Goal: Information Seeking & Learning: Learn about a topic

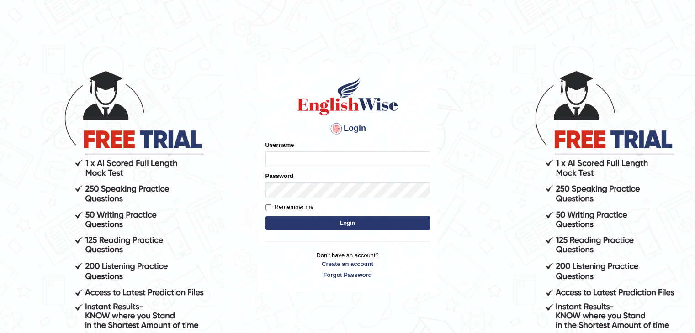
click at [326, 188] on form "Please fix the following errors: Username Password Remember me Login" at bounding box center [347, 187] width 164 height 92
click at [265, 217] on button "Login" at bounding box center [347, 224] width 164 height 14
type input "Subashrubi"
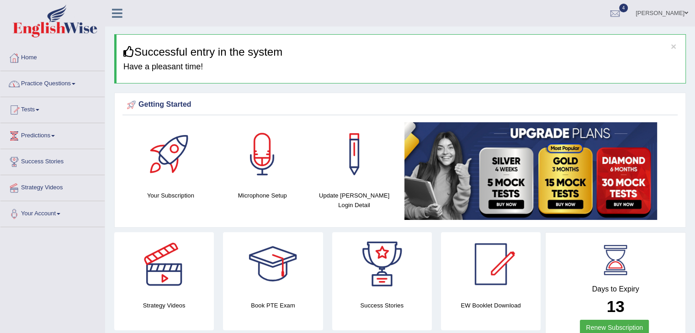
click at [39, 86] on link "Practice Questions" at bounding box center [52, 82] width 104 height 23
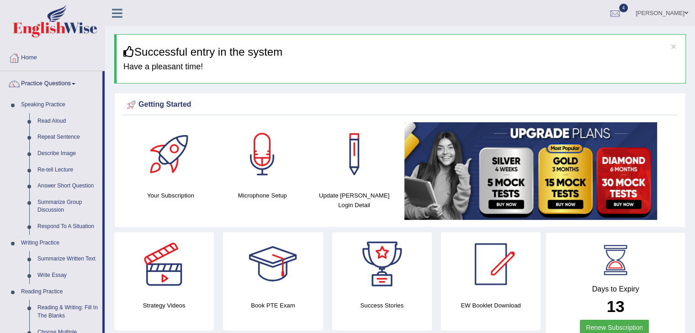
drag, startPoint x: 102, startPoint y: 126, endPoint x: 504, endPoint y: 41, distance: 410.5
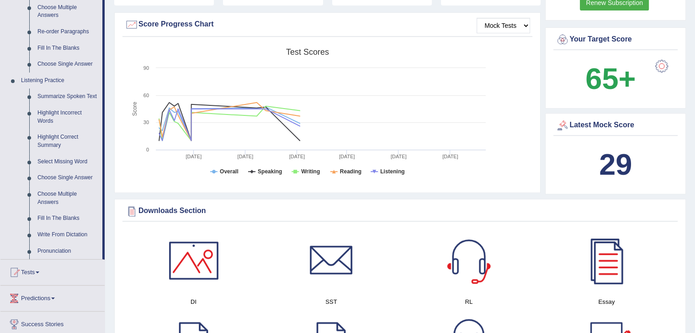
scroll to position [320, 0]
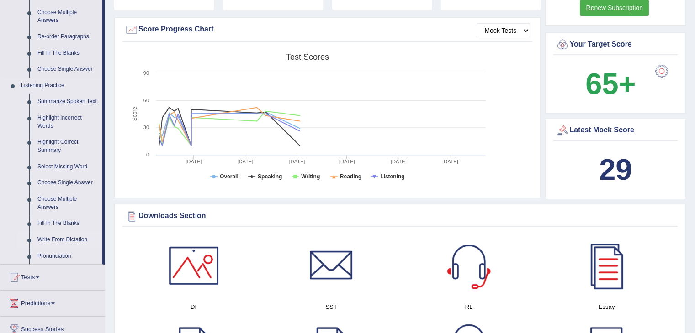
click at [40, 241] on link "Write From Dictation" at bounding box center [67, 240] width 69 height 16
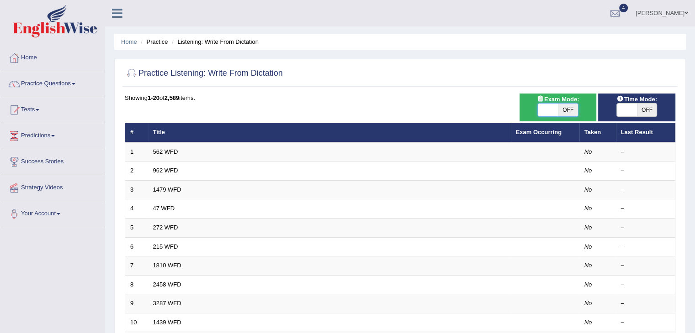
click at [551, 115] on span at bounding box center [548, 110] width 20 height 13
click at [630, 102] on span "Time Mode:" at bounding box center [637, 100] width 48 height 10
click at [624, 112] on span at bounding box center [627, 110] width 20 height 13
checkbox input "true"
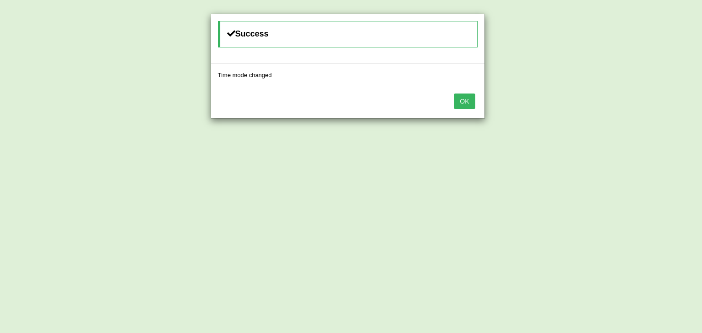
click at [469, 103] on button "OK" at bounding box center [464, 102] width 21 height 16
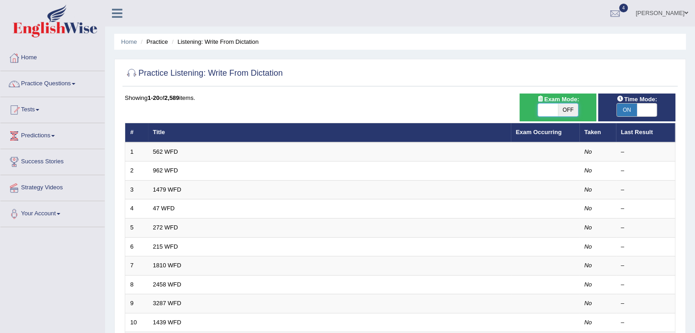
click at [539, 108] on span at bounding box center [548, 110] width 20 height 13
checkbox input "true"
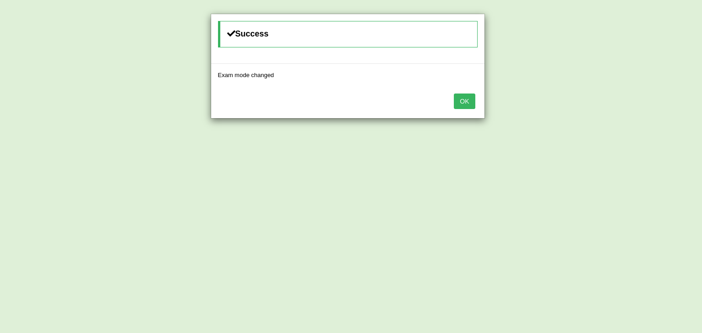
click at [460, 100] on button "OK" at bounding box center [464, 102] width 21 height 16
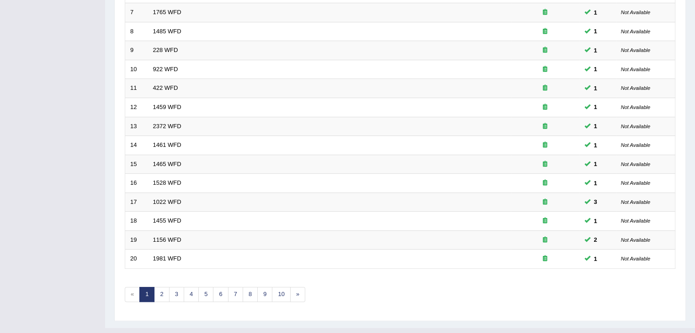
scroll to position [253, 0]
click at [163, 294] on link "2" at bounding box center [161, 295] width 15 height 15
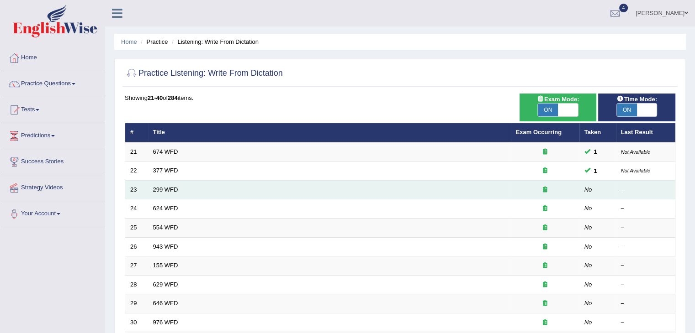
click at [136, 190] on td "23" at bounding box center [136, 189] width 23 height 19
click at [161, 186] on link "299 WFD" at bounding box center [165, 189] width 25 height 7
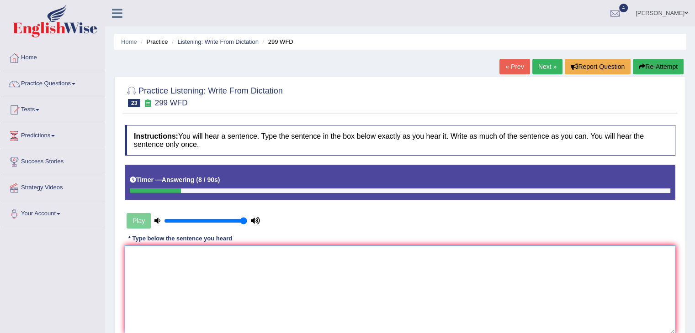
click at [171, 256] on textarea at bounding box center [400, 290] width 550 height 89
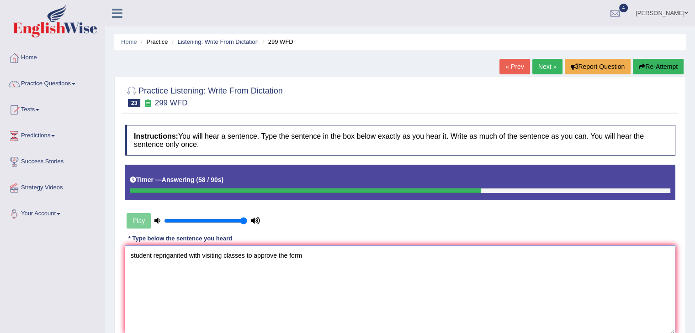
click at [188, 258] on textarea "student repriganited with visiting classes to approve the form" at bounding box center [400, 290] width 550 height 89
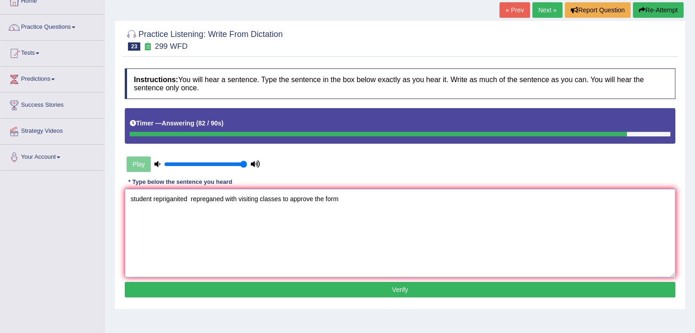
scroll to position [57, 0]
type textarea "student repriganited repreganed with visiting classes to approve the form"
click at [494, 291] on button "Verify" at bounding box center [400, 290] width 550 height 16
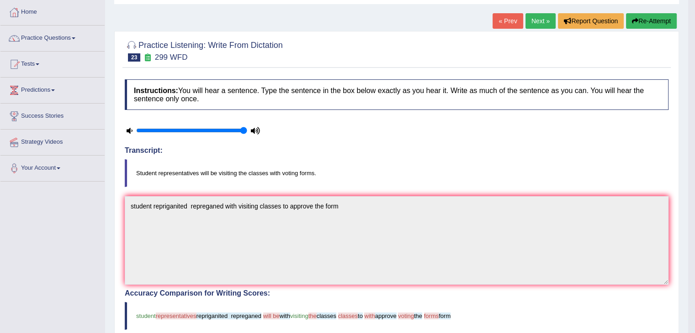
scroll to position [32, 0]
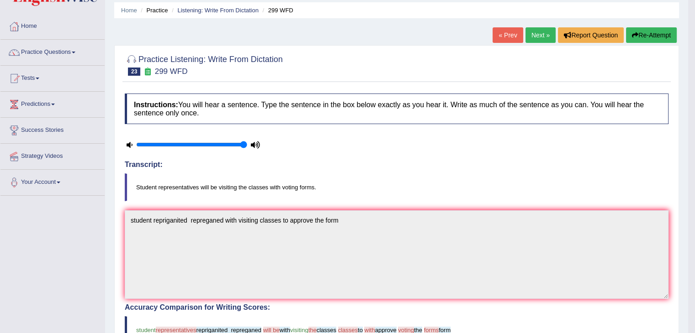
click at [632, 37] on icon "button" at bounding box center [635, 35] width 6 height 6
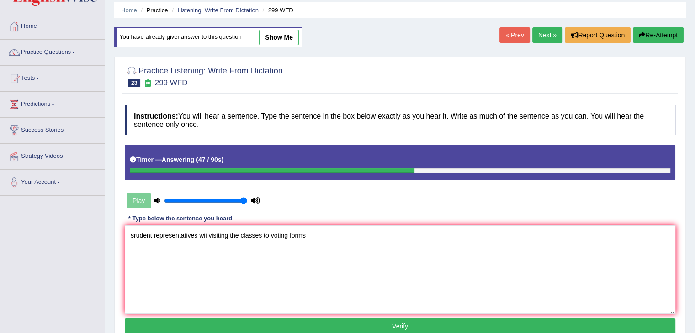
click at [208, 233] on textarea "srudent representatives wii visiting the classes to voting forms" at bounding box center [400, 270] width 550 height 89
click at [264, 234] on textarea "srudent representatives will visiting the classes to voting forms" at bounding box center [400, 270] width 550 height 89
click at [135, 236] on textarea "srudent representatives will visiting the classes for to voting forms" at bounding box center [400, 270] width 550 height 89
type textarea "student representatives will visiting the classes for to voting forms"
click at [340, 322] on button "Verify" at bounding box center [400, 327] width 550 height 16
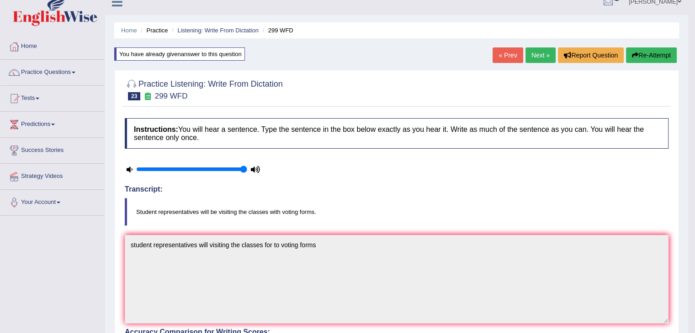
scroll to position [11, 0]
click at [531, 55] on link "Next »" at bounding box center [540, 56] width 30 height 16
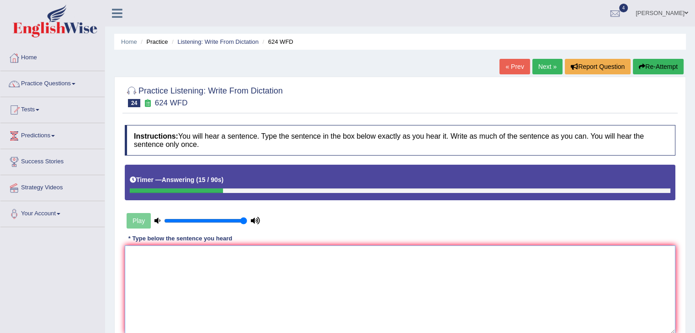
click at [238, 269] on textarea at bounding box center [400, 290] width 550 height 89
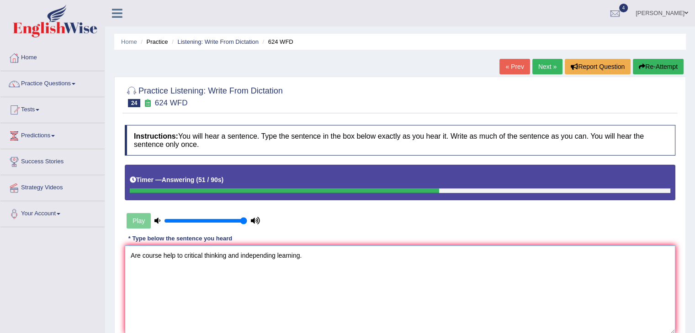
type textarea "Are course help to critical thinking and independing learning."
drag, startPoint x: 680, startPoint y: 153, endPoint x: 698, endPoint y: 147, distance: 19.1
click at [694, 147] on html "Toggle navigation Home Practice Questions Speaking Practice Read Aloud Repeat S…" at bounding box center [347, 166] width 695 height 333
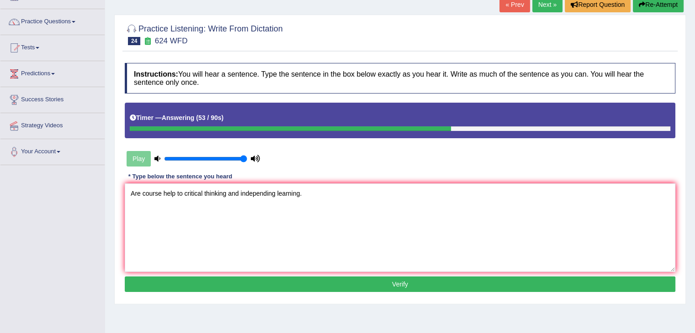
click at [241, 287] on button "Verify" at bounding box center [400, 285] width 550 height 16
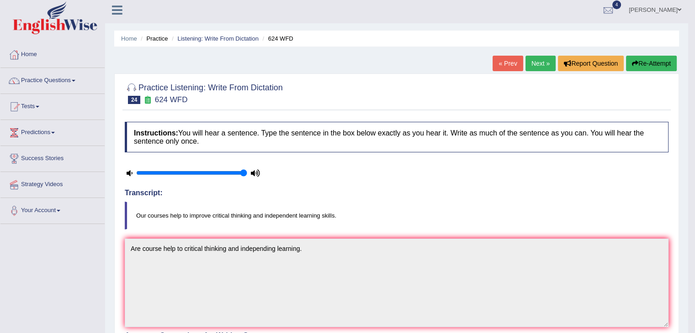
scroll to position [2, 0]
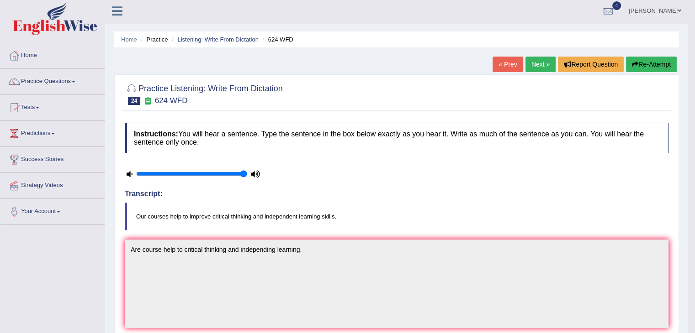
click at [533, 61] on link "Next »" at bounding box center [540, 65] width 30 height 16
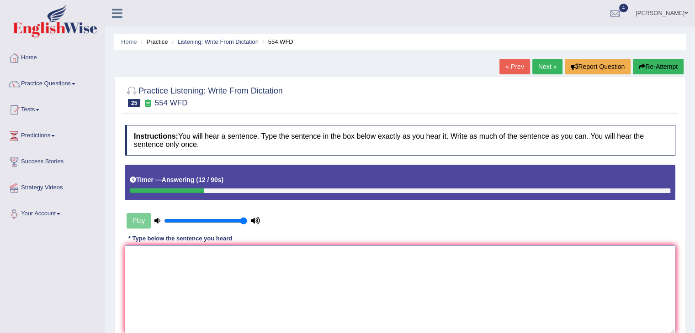
click at [375, 263] on textarea at bounding box center [400, 290] width 550 height 89
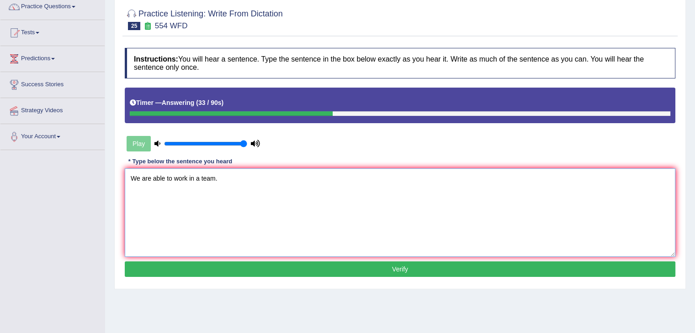
scroll to position [82, 0]
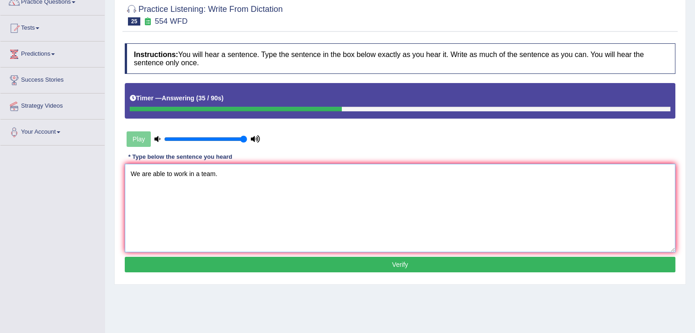
type textarea "We are able to work in a team."
click at [471, 269] on button "Verify" at bounding box center [400, 265] width 550 height 16
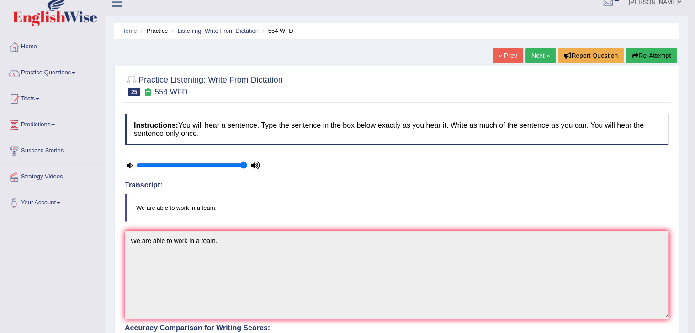
scroll to position [9, 0]
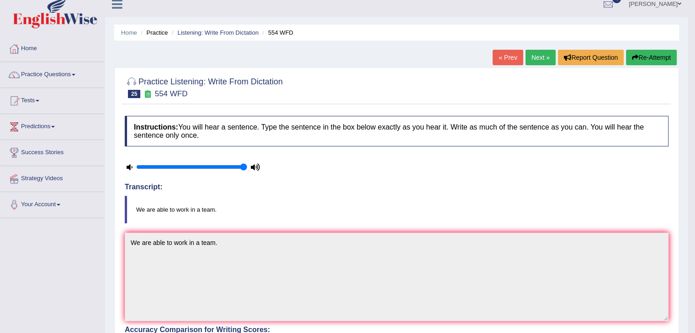
click at [537, 55] on link "Next »" at bounding box center [540, 58] width 30 height 16
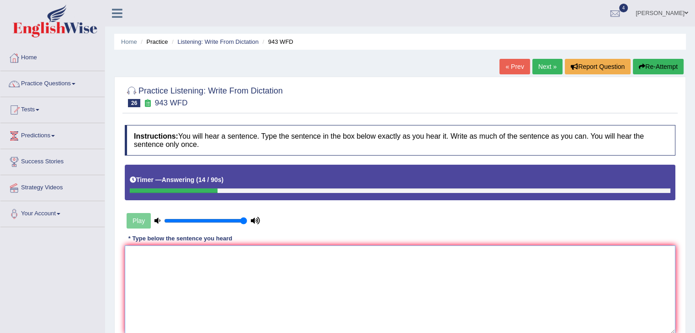
click at [319, 282] on textarea at bounding box center [400, 290] width 550 height 89
type textarea "f"
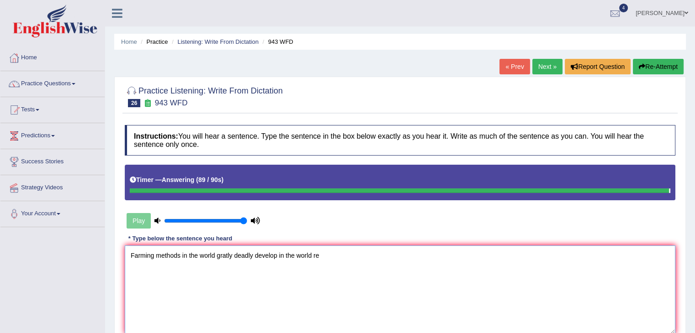
type textarea "Farming methods in the world gratly deadly develop in the world re"
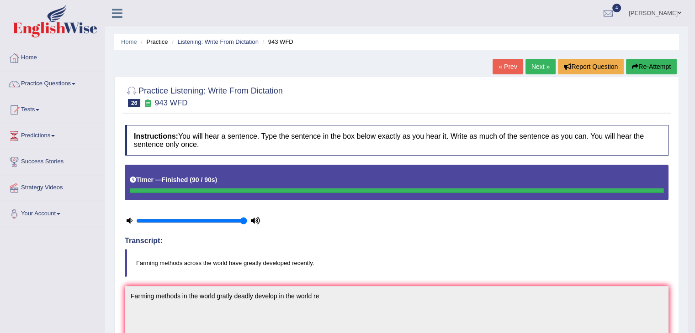
click at [650, 65] on button "Re-Attempt" at bounding box center [651, 67] width 51 height 16
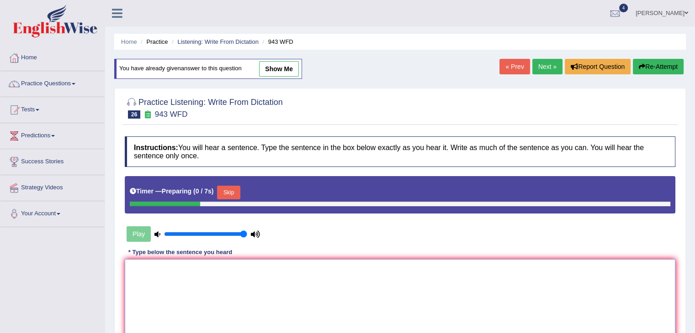
click at [338, 299] on textarea at bounding box center [400, 303] width 550 height 89
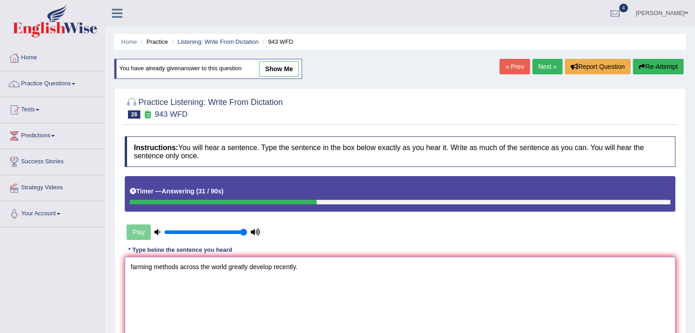
click at [201, 268] on textarea "farming methods across the world greatly develop recently." at bounding box center [400, 301] width 550 height 89
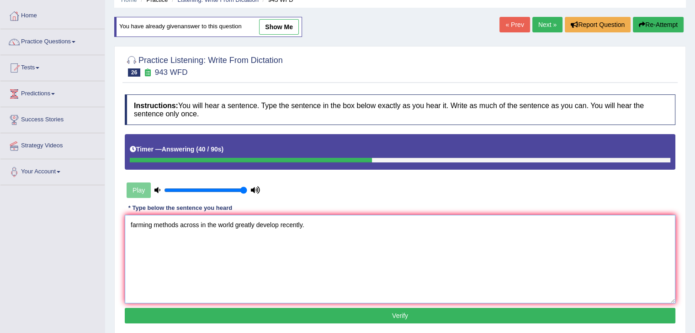
scroll to position [43, 0]
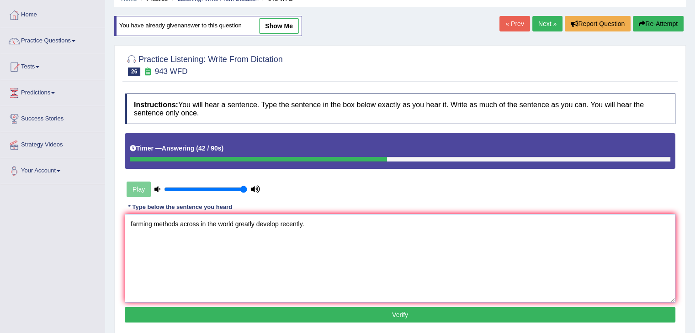
click at [132, 221] on textarea "farming methods across in the world greatly develop recently." at bounding box center [400, 258] width 550 height 89
type textarea "Farming methods across in the world greatly develop recently."
click at [205, 310] on button "Verify" at bounding box center [400, 315] width 550 height 16
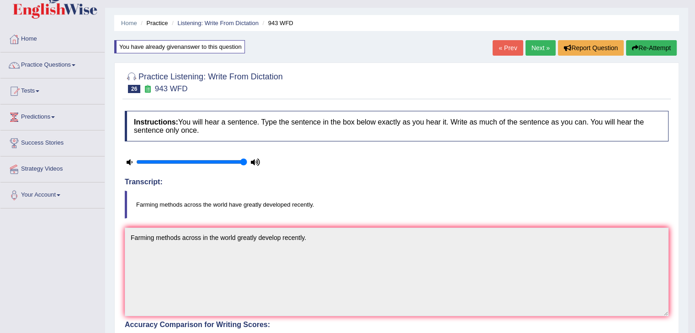
scroll to position [18, 0]
click at [541, 48] on link "Next »" at bounding box center [540, 49] width 30 height 16
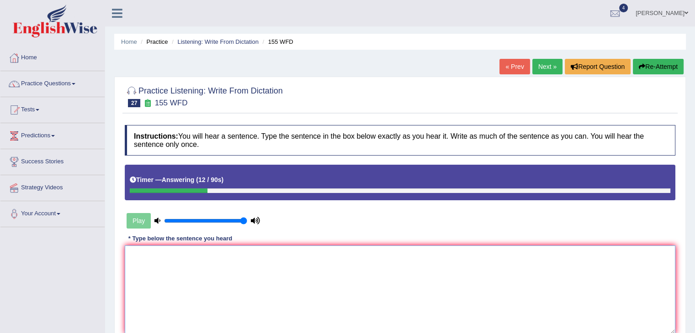
click at [359, 266] on textarea at bounding box center [400, 290] width 550 height 89
type textarea "I"
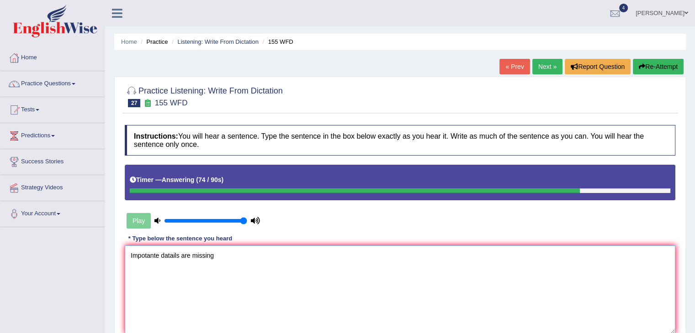
click at [191, 254] on textarea "Impotante datails are missing" at bounding box center [400, 290] width 550 height 89
click at [280, 258] on textarea "Impotante datails are the argument are missing" at bounding box center [400, 290] width 550 height 89
type textarea "Impotante datails are the argument are missing in summmers"
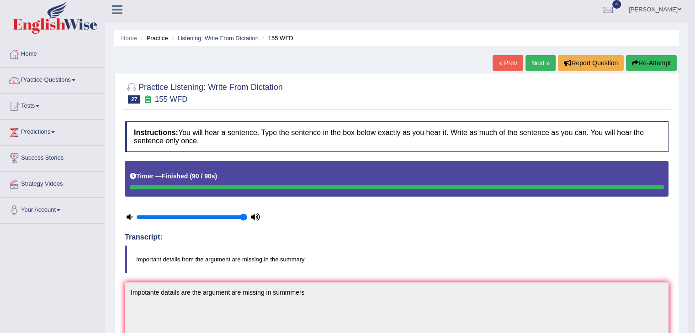
scroll to position [2, 0]
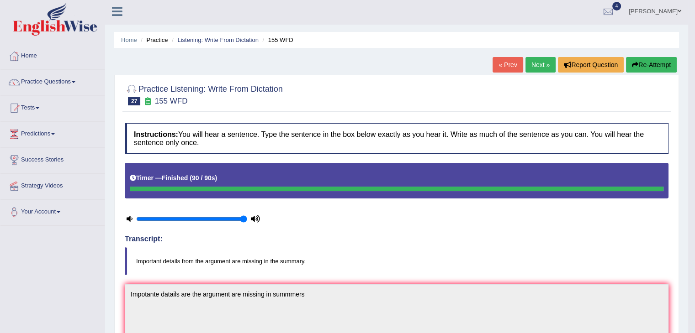
click at [645, 64] on button "Re-Attempt" at bounding box center [651, 65] width 51 height 16
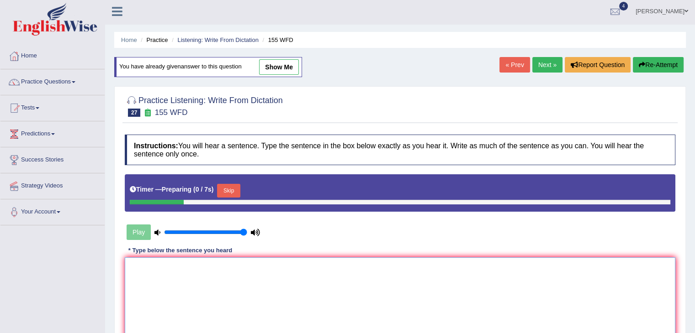
click at [256, 278] on textarea at bounding box center [400, 302] width 550 height 89
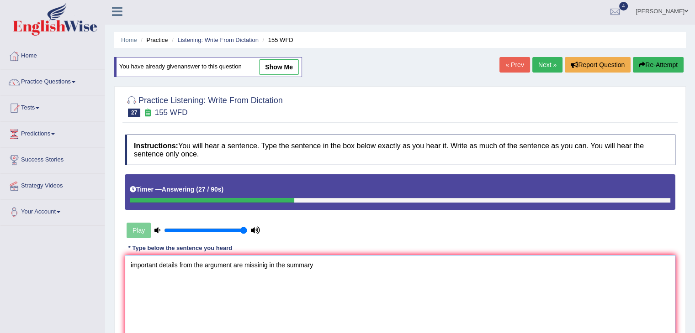
click at [265, 263] on textarea "important details from the argument are missinig in the summary" at bounding box center [400, 299] width 550 height 89
click at [338, 268] on textarea "important details from the argument are missing in the summary" at bounding box center [400, 299] width 550 height 89
click at [133, 263] on textarea "important details from the argument are missing in the summary." at bounding box center [400, 299] width 550 height 89
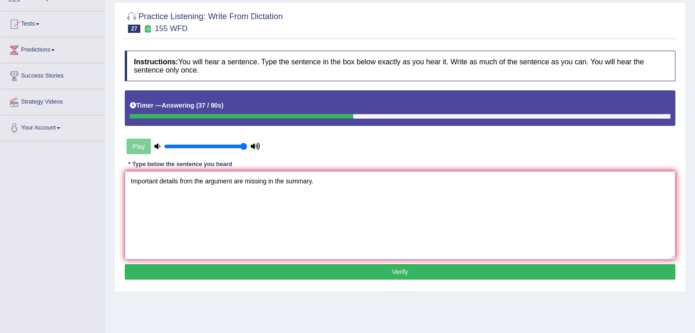
scroll to position [88, 0]
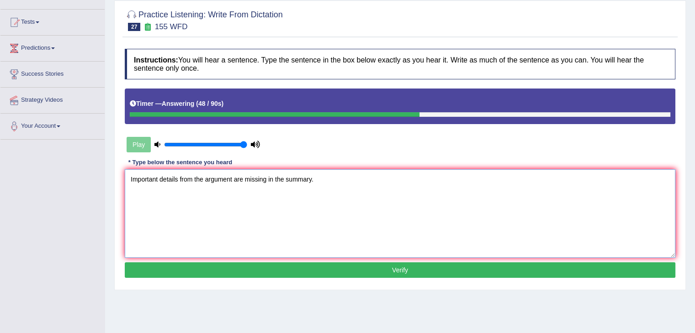
type textarea "Important details from the argument are missing in the summary."
click at [368, 274] on button "Verify" at bounding box center [400, 271] width 550 height 16
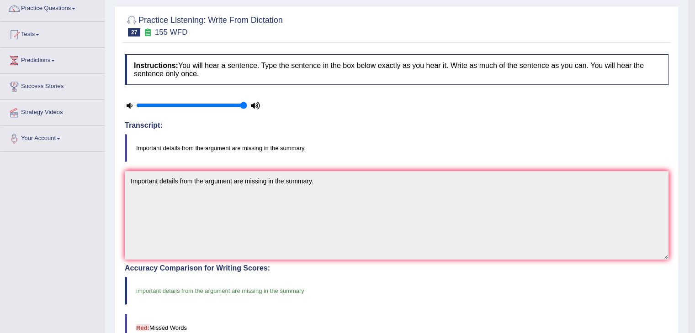
scroll to position [0, 0]
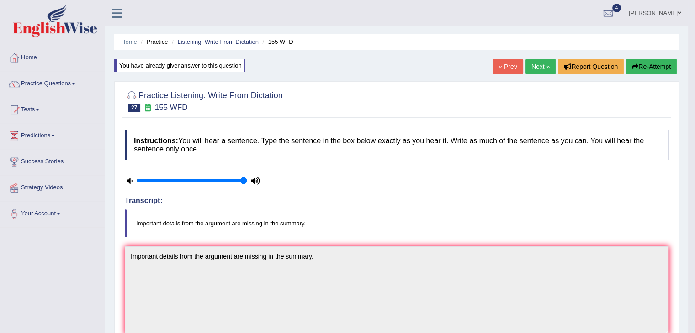
click at [533, 68] on link "Next »" at bounding box center [540, 67] width 30 height 16
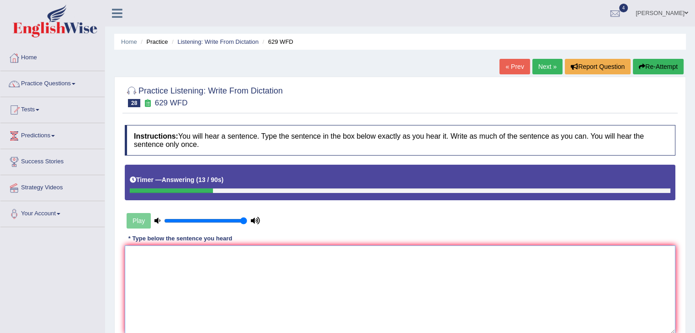
click at [296, 286] on textarea at bounding box center [400, 290] width 550 height 89
type textarea "O"
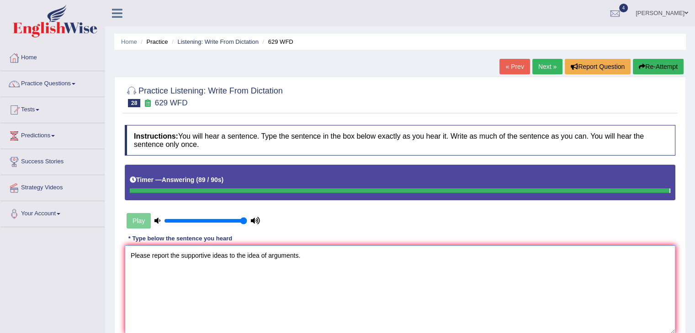
type textarea "Please report the supportive ideas to the idea of arguments."
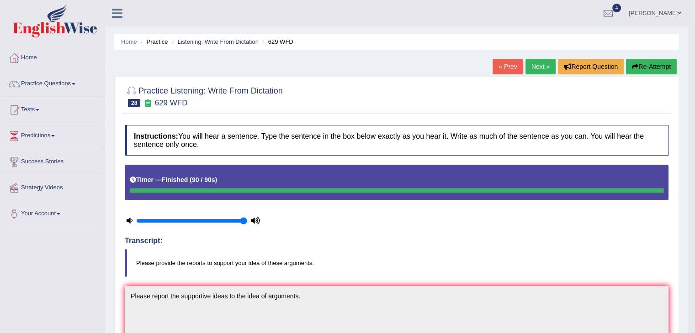
click at [654, 70] on button "Re-Attempt" at bounding box center [651, 67] width 51 height 16
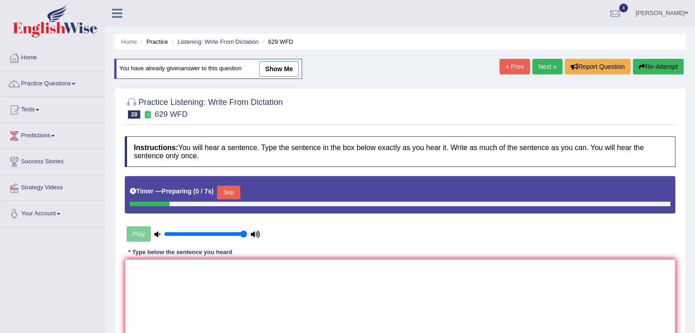
click at [353, 278] on textarea at bounding box center [400, 303] width 550 height 89
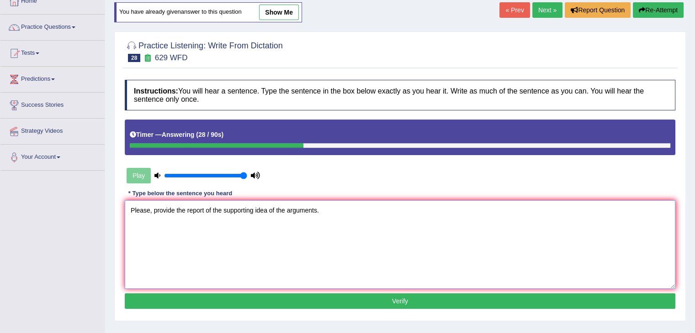
scroll to position [63, 0]
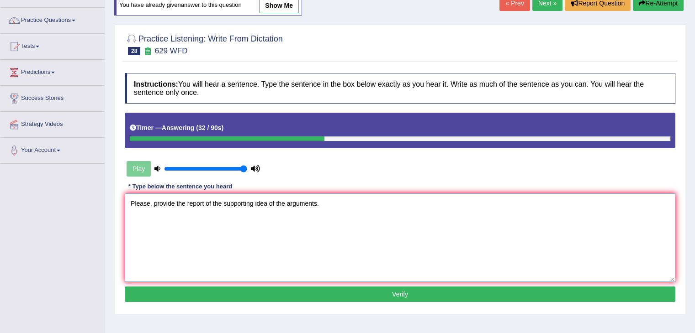
type textarea "Please, provide the report of the supporting idea of the arguments."
click at [267, 292] on button "Verify" at bounding box center [400, 295] width 550 height 16
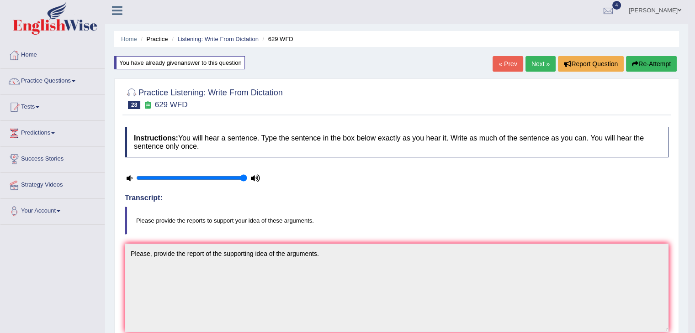
scroll to position [2, 0]
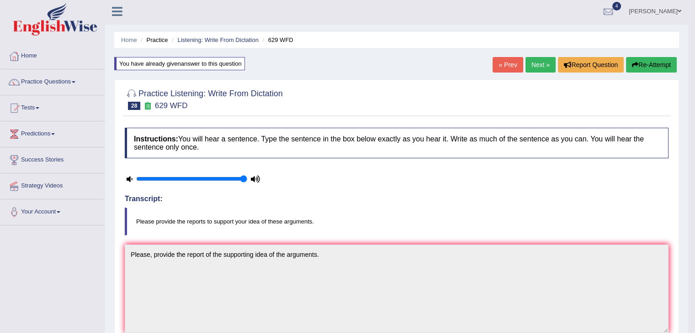
click at [532, 64] on link "Next »" at bounding box center [540, 65] width 30 height 16
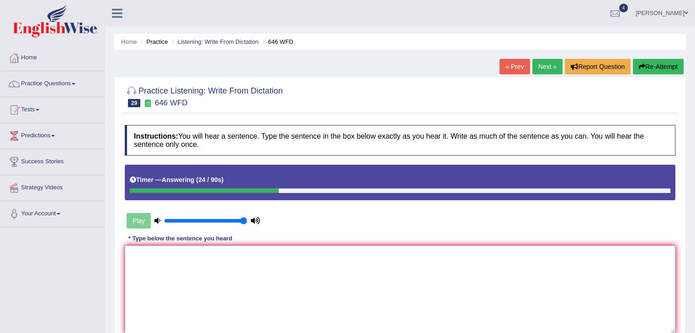
click at [366, 293] on textarea at bounding box center [400, 290] width 550 height 89
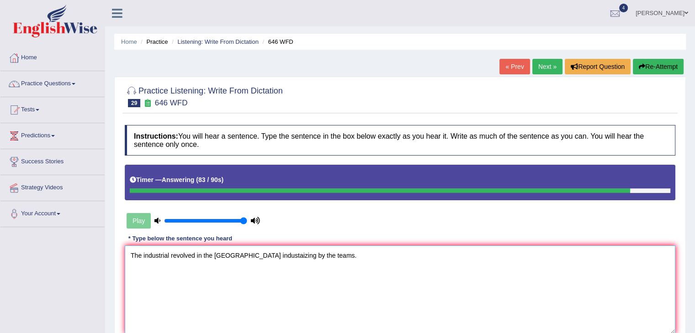
click at [236, 254] on textarea "The industrial revolved in the [GEOGRAPHIC_DATA] industaizing by the teams." at bounding box center [400, 290] width 550 height 89
drag, startPoint x: 236, startPoint y: 254, endPoint x: 270, endPoint y: 257, distance: 33.9
click at [270, 257] on textarea "The industrial revolved in the [GEOGRAPHIC_DATA] industaizing by the teams." at bounding box center [400, 290] width 550 height 89
type textarea "The industrial revolved in the [GEOGRAPHIC_DATA] develpo by the teams."
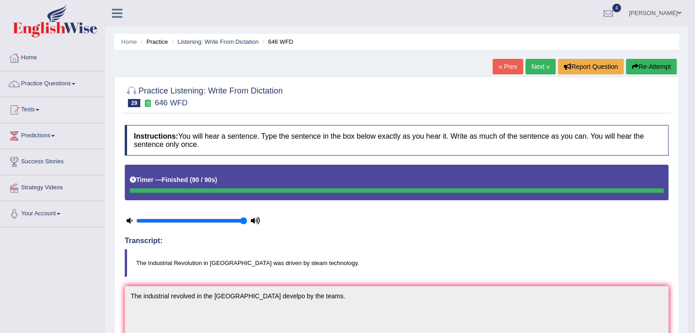
click at [525, 70] on link "Next »" at bounding box center [540, 67] width 30 height 16
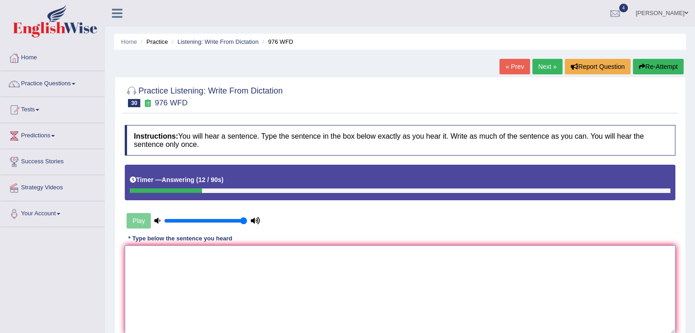
click at [315, 304] on textarea at bounding box center [400, 290] width 550 height 89
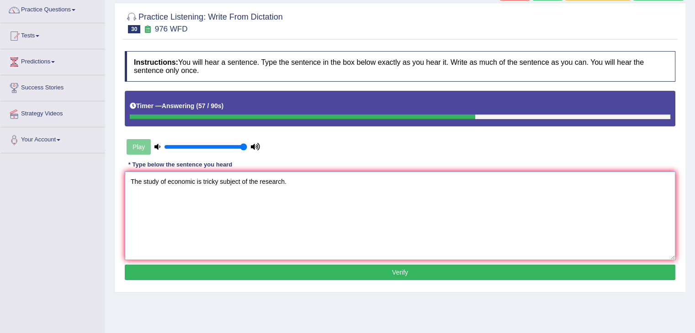
scroll to position [89, 0]
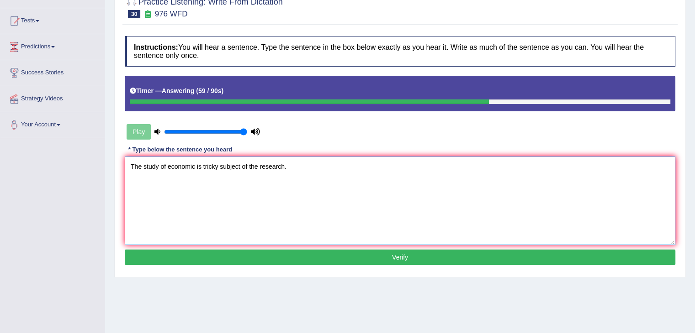
type textarea "The study of economic is tricky subject of the research."
click at [411, 256] on button "Verify" at bounding box center [400, 258] width 550 height 16
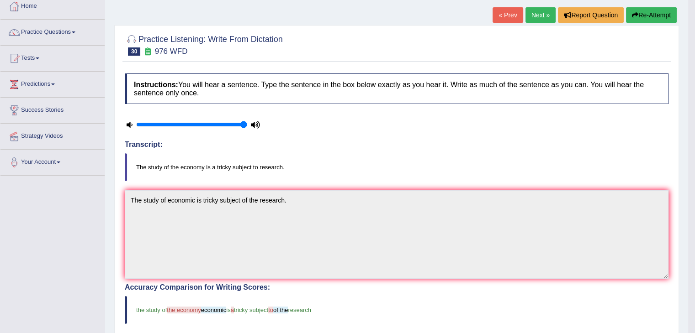
scroll to position [48, 0]
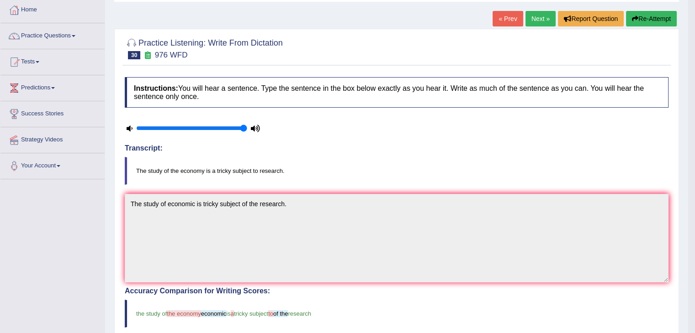
click at [536, 17] on link "Next »" at bounding box center [540, 19] width 30 height 16
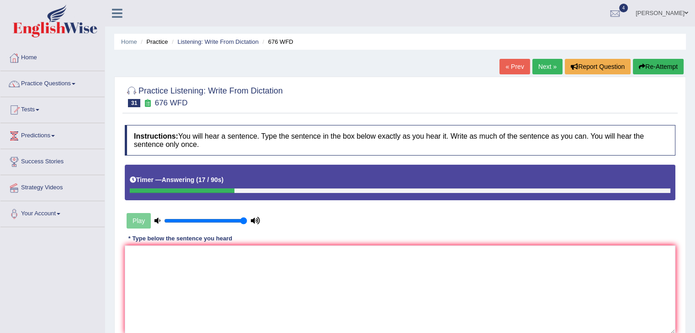
click at [350, 236] on div "Instructions: You will hear a sentence. Type the sentence in the box below exac…" at bounding box center [399, 241] width 555 height 241
click at [345, 272] on textarea at bounding box center [400, 290] width 550 height 89
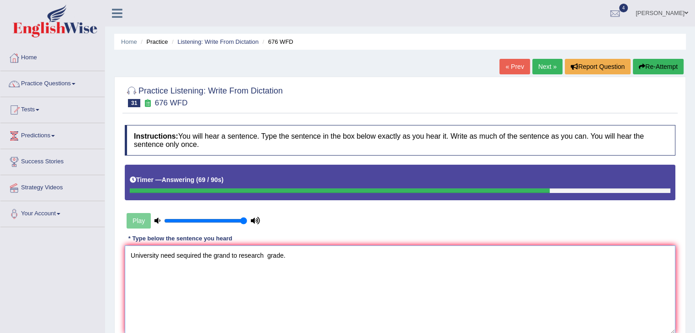
type textarea "University need sequired the grand to research grade."
click at [668, 62] on button "Re-Attempt" at bounding box center [658, 67] width 51 height 16
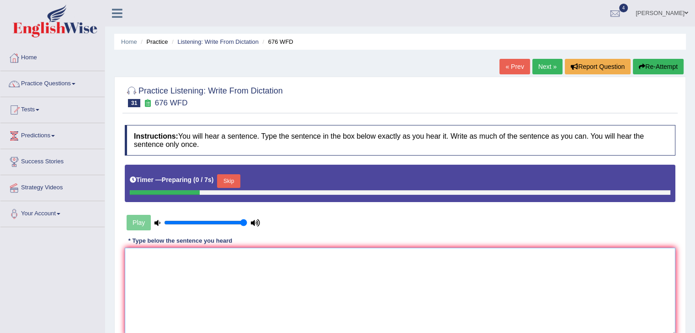
click at [389, 282] on textarea at bounding box center [400, 292] width 550 height 89
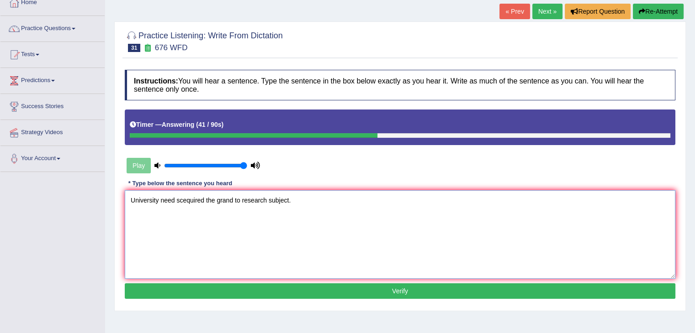
scroll to position [69, 0]
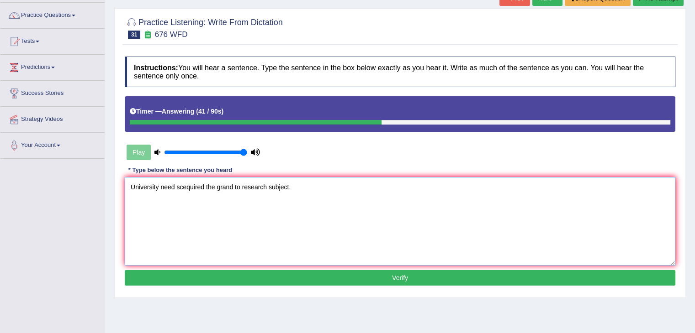
type textarea "University need scequired the grand to research subject."
click at [491, 278] on button "Verify" at bounding box center [400, 278] width 550 height 16
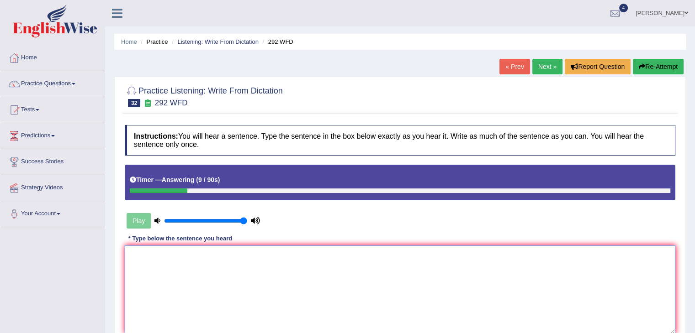
click at [330, 253] on textarea at bounding box center [400, 290] width 550 height 89
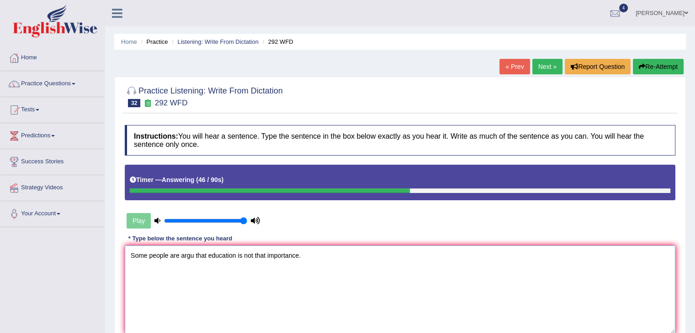
click at [195, 258] on textarea "Some people are argu that education is not that importance." at bounding box center [400, 290] width 550 height 89
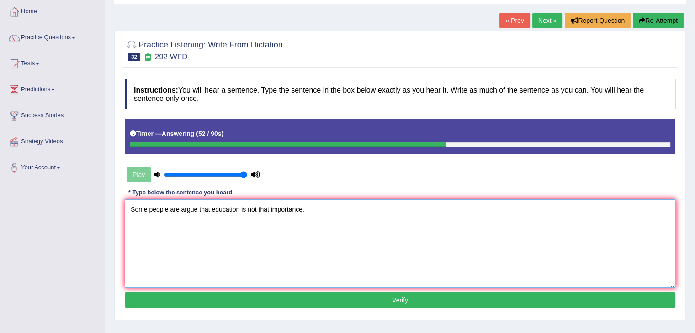
scroll to position [48, 0]
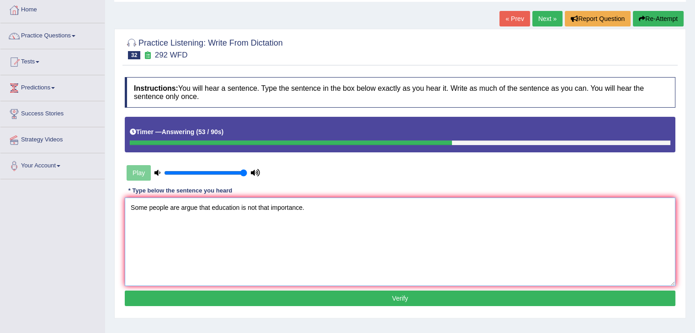
type textarea "Some people are argue that education is not that importance."
click at [319, 296] on button "Verify" at bounding box center [400, 299] width 550 height 16
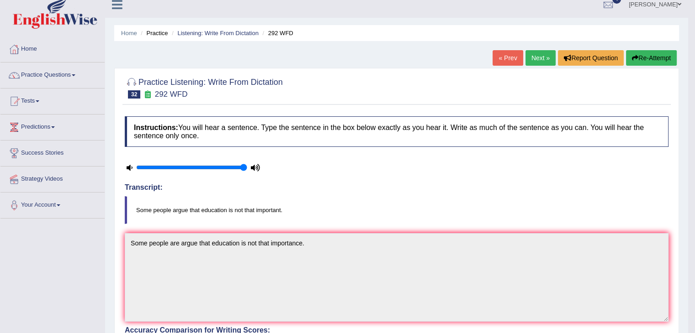
scroll to position [0, 0]
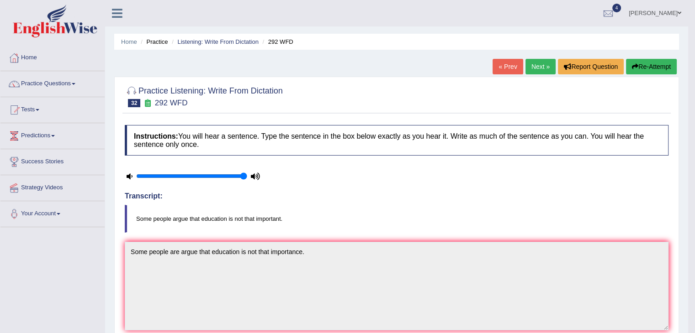
click at [539, 66] on link "Next »" at bounding box center [540, 67] width 30 height 16
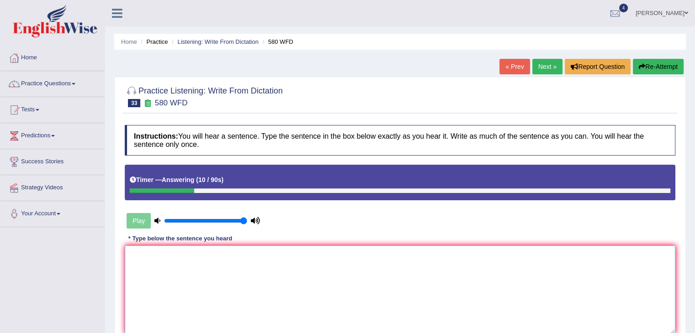
click at [404, 259] on textarea at bounding box center [400, 290] width 550 height 89
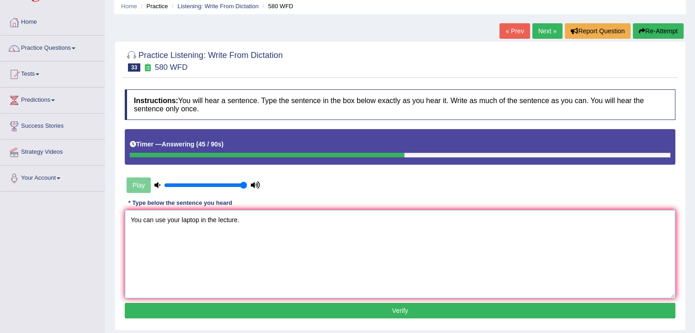
scroll to position [37, 0]
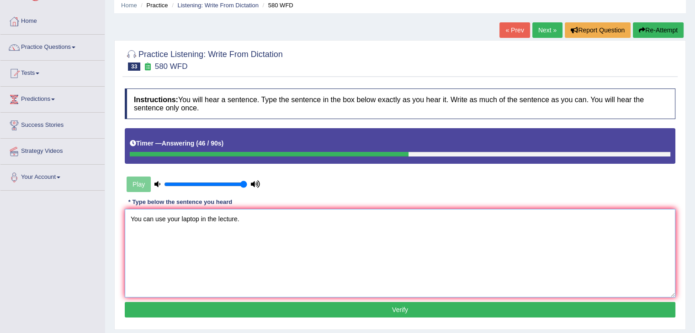
type textarea "You can use your laptop in the lecture."
click at [451, 306] on button "Verify" at bounding box center [400, 310] width 550 height 16
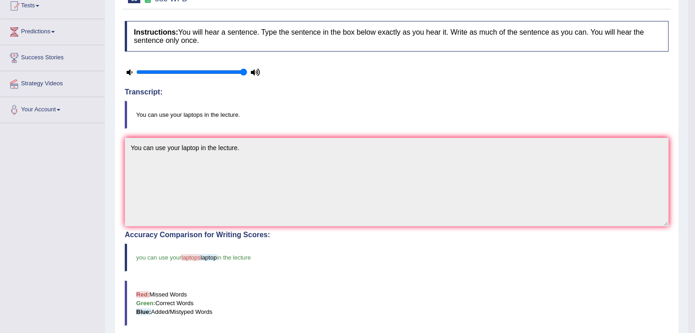
scroll to position [100, 0]
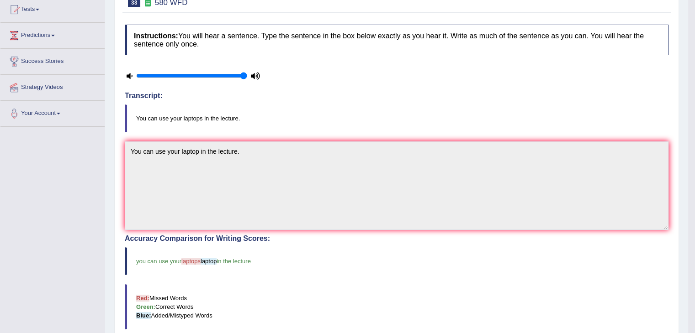
click at [130, 73] on icon at bounding box center [130, 76] width 6 height 6
drag, startPoint x: 687, startPoint y: 145, endPoint x: 701, endPoint y: 143, distance: 13.8
click at [694, 143] on html "Toggle navigation Home Practice Questions Speaking Practice Read Aloud Repeat S…" at bounding box center [347, 66] width 695 height 333
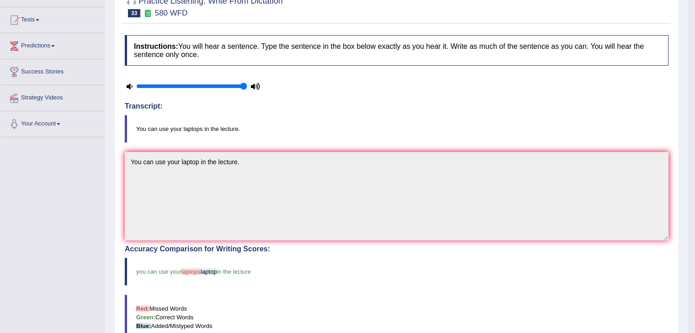
scroll to position [0, 0]
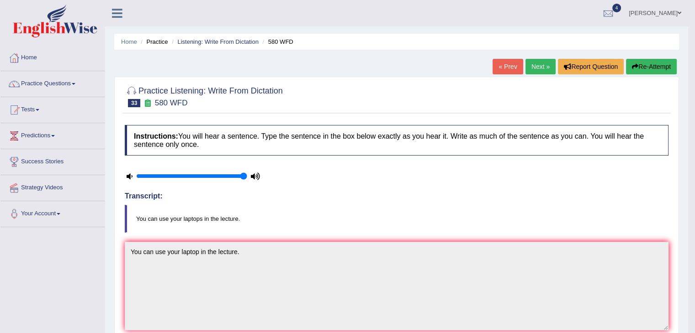
click at [541, 66] on link "Next »" at bounding box center [540, 67] width 30 height 16
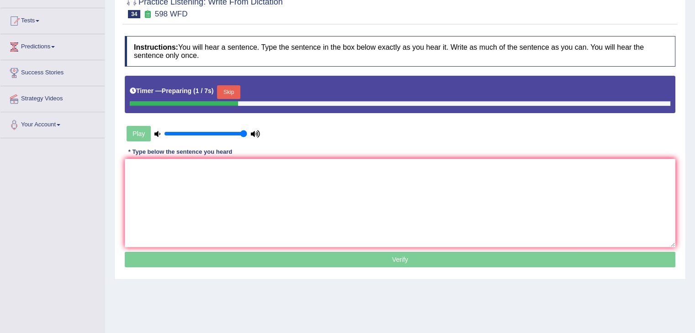
scroll to position [94, 0]
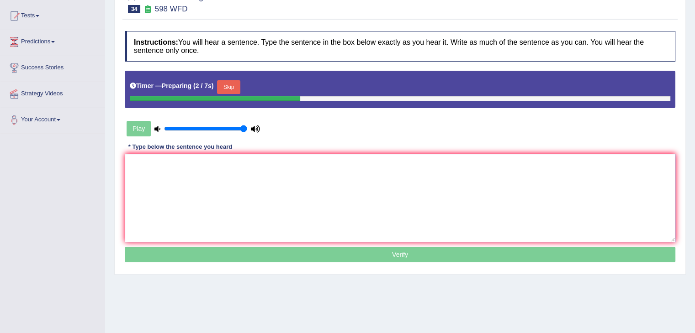
click at [439, 190] on textarea at bounding box center [400, 198] width 550 height 89
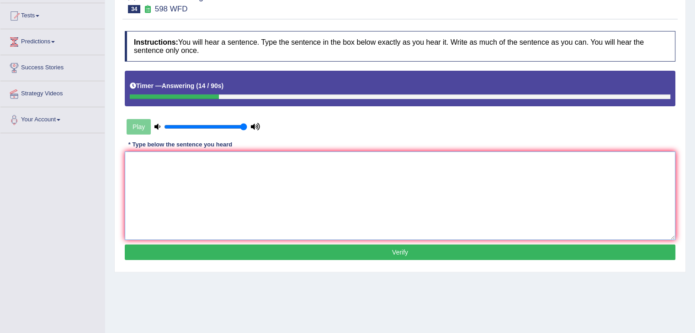
click at [275, 192] on textarea at bounding box center [400, 196] width 550 height 89
type textarea "z"
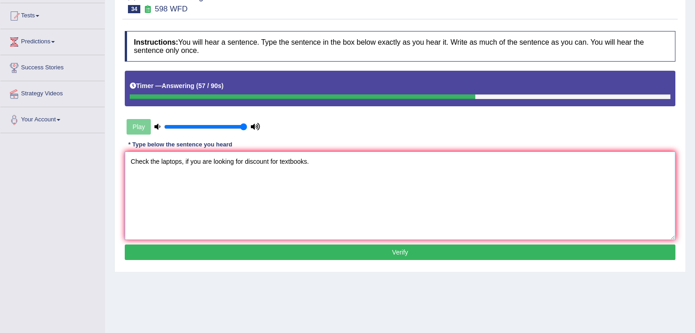
scroll to position [146, 0]
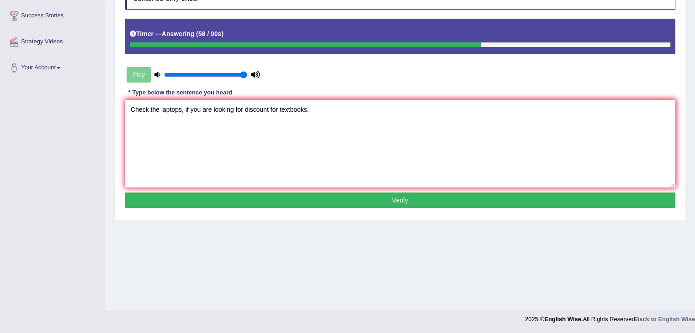
type textarea "Check the laptops, if you are looking for discount for textbooks."
click at [499, 196] on button "Verify" at bounding box center [400, 201] width 550 height 16
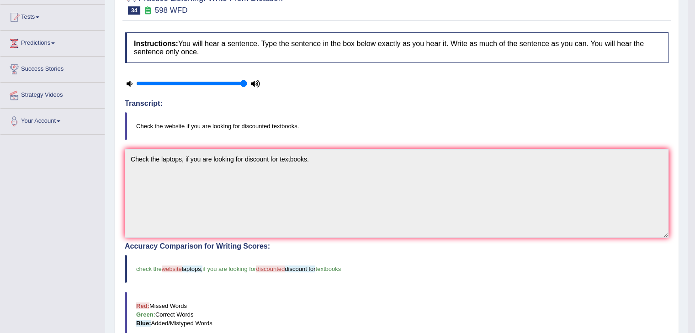
scroll to position [9, 0]
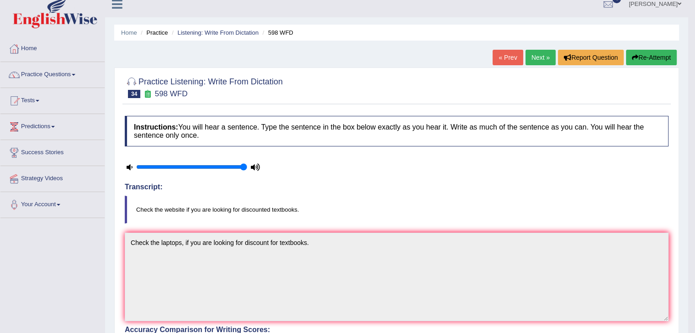
click at [535, 57] on link "Next »" at bounding box center [540, 58] width 30 height 16
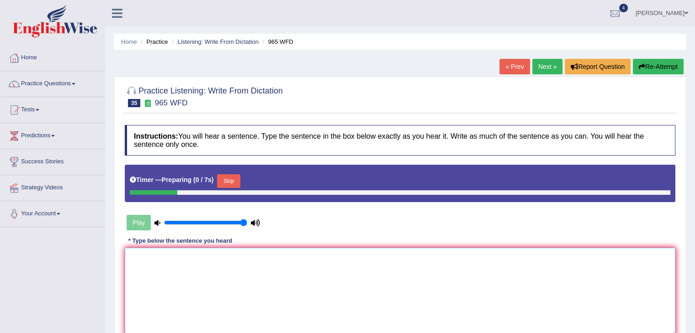
click at [284, 276] on textarea at bounding box center [400, 292] width 550 height 89
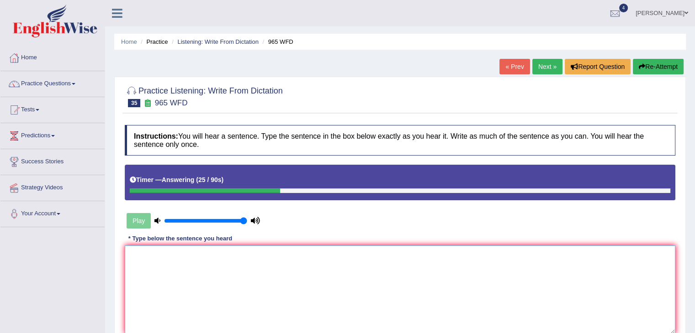
click at [267, 291] on textarea at bounding box center [400, 290] width 550 height 89
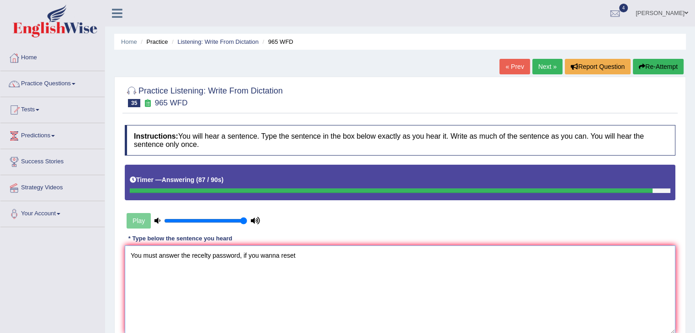
type textarea "You must answer the recelty password, if you wanna reset"
click at [647, 63] on button "Re-Attempt" at bounding box center [658, 67] width 51 height 16
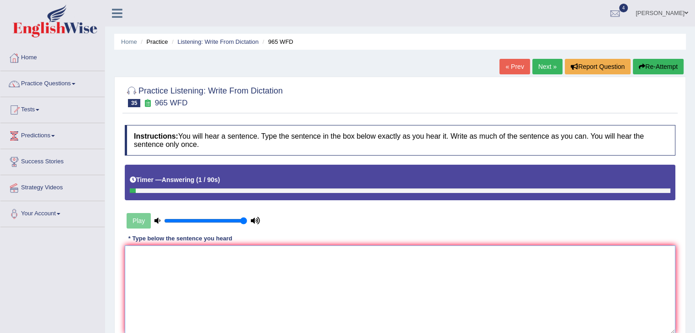
click at [387, 262] on textarea at bounding box center [400, 290] width 550 height 89
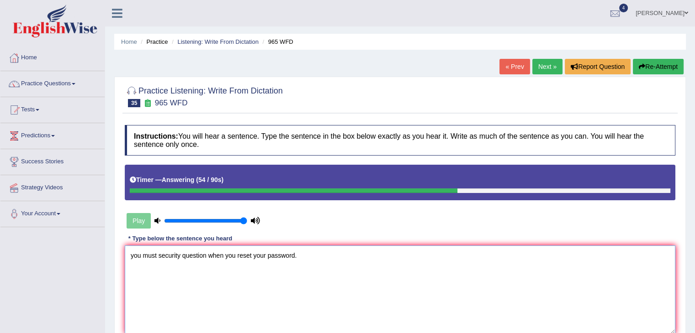
click at [159, 256] on textarea "you must security question when you reset your password." at bounding box center [400, 290] width 550 height 89
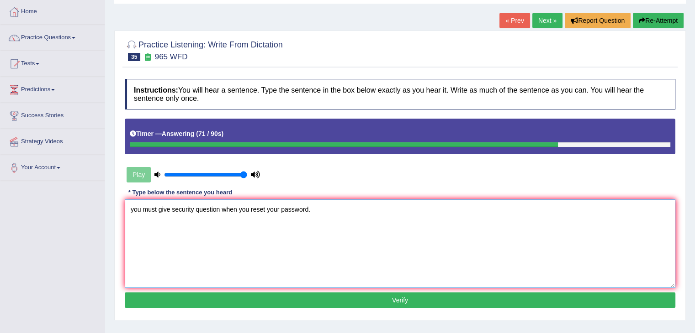
scroll to position [45, 0]
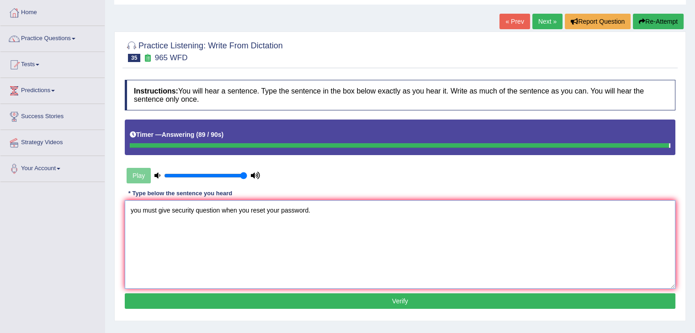
type textarea "you must give security question when you reset your password."
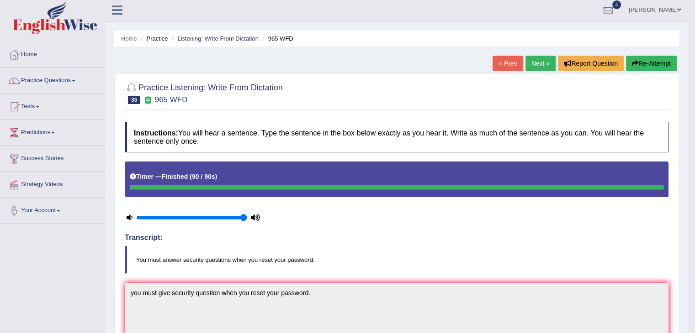
scroll to position [0, 0]
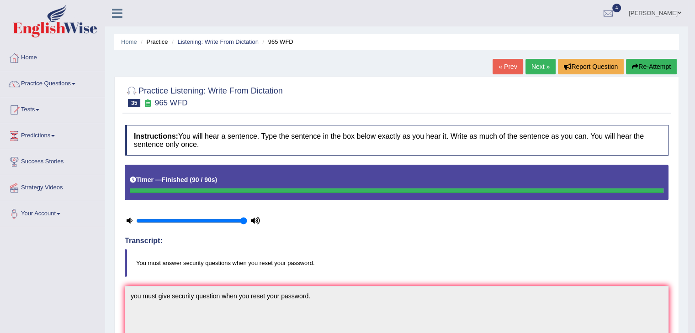
click at [538, 69] on link "Next »" at bounding box center [540, 67] width 30 height 16
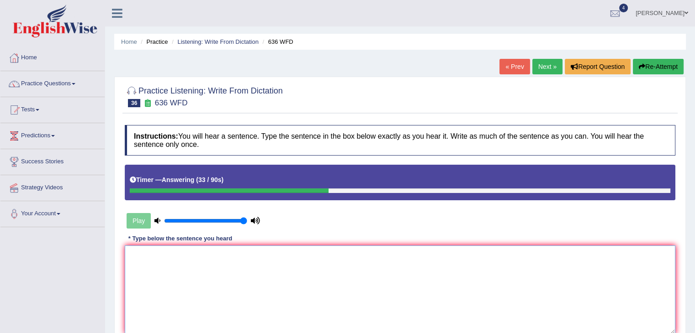
click at [338, 283] on textarea at bounding box center [400, 290] width 550 height 89
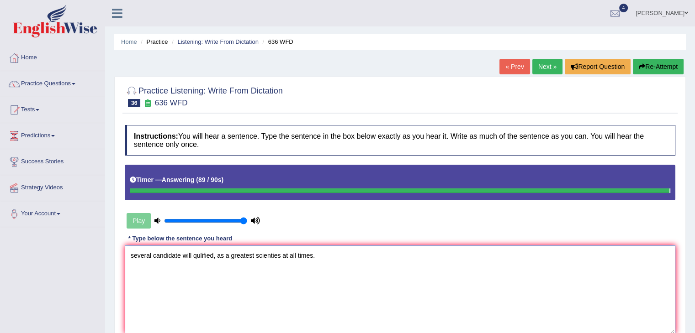
type textarea "several candidate will qulified, as a greatest scienties at all times."
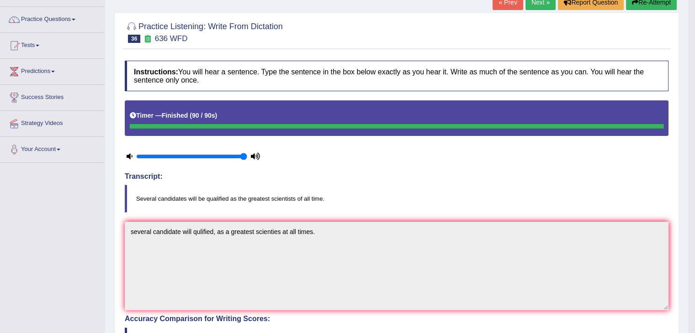
scroll to position [63, 0]
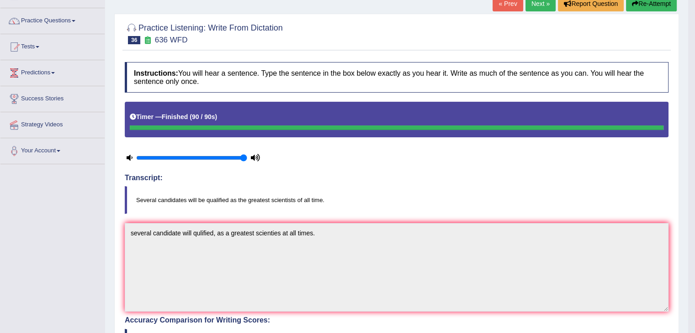
drag, startPoint x: 682, startPoint y: 153, endPoint x: 679, endPoint y: 110, distance: 43.5
click at [679, 110] on div "Home Practice Listening: Write From Dictation 636 WFD « Prev Next » Report Ques…" at bounding box center [396, 257] width 583 height 640
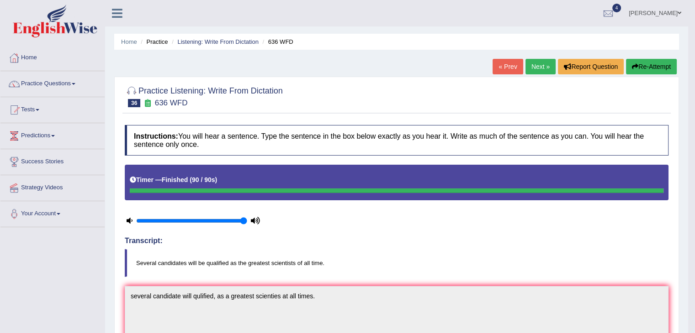
click at [539, 70] on link "Next »" at bounding box center [540, 67] width 30 height 16
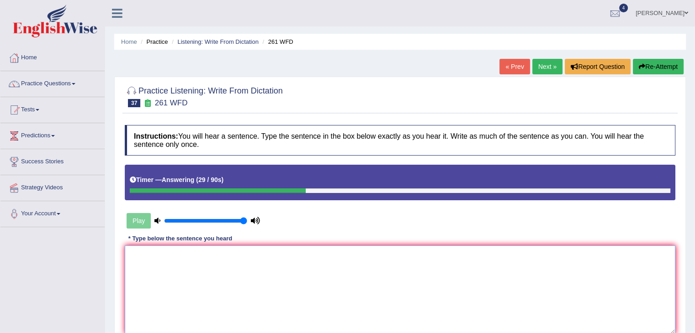
click at [374, 282] on textarea at bounding box center [400, 290] width 550 height 89
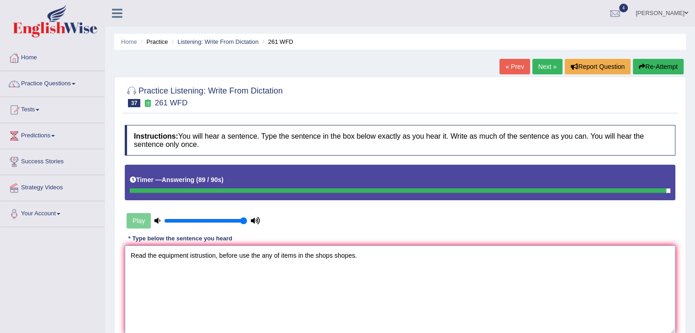
click at [191, 255] on textarea "Read the equipment istrustion, before use the any of items in the shops shopes." at bounding box center [400, 290] width 550 height 89
type textarea "Read the equipment instrustion, before use the any of items in the shops shopes."
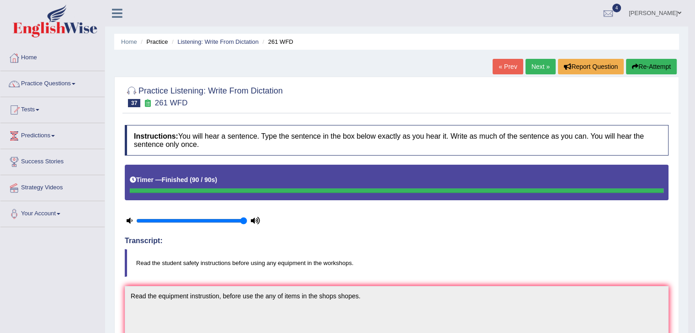
click at [539, 67] on link "Next »" at bounding box center [540, 67] width 30 height 16
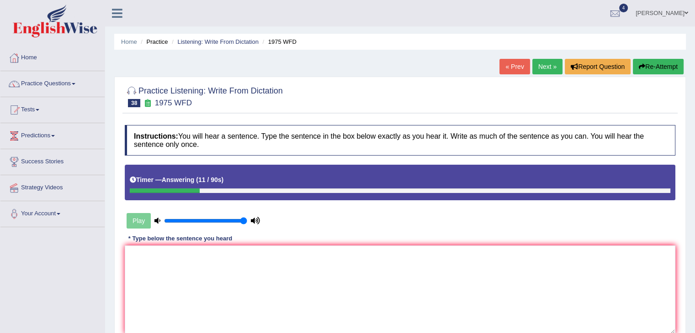
click at [635, 74] on div "« Prev Next » Report Question Re-Attempt" at bounding box center [592, 68] width 186 height 18
click at [634, 73] on button "Re-Attempt" at bounding box center [658, 67] width 51 height 16
click at [465, 287] on textarea at bounding box center [400, 290] width 550 height 89
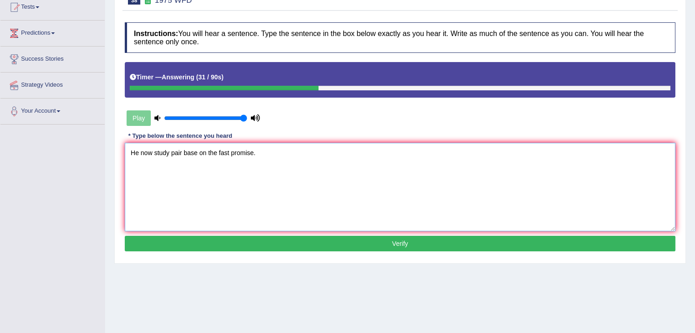
scroll to position [109, 0]
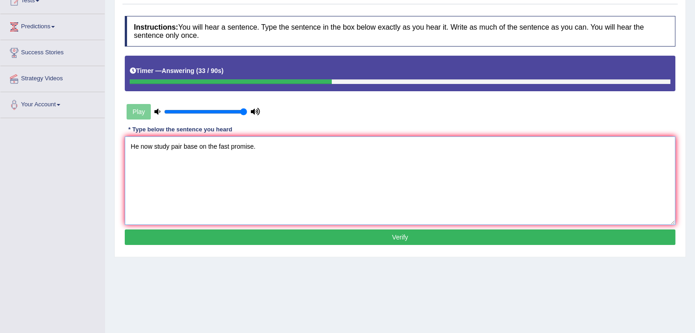
type textarea "He now study pair base on the fast promise."
click at [166, 234] on button "Verify" at bounding box center [400, 238] width 550 height 16
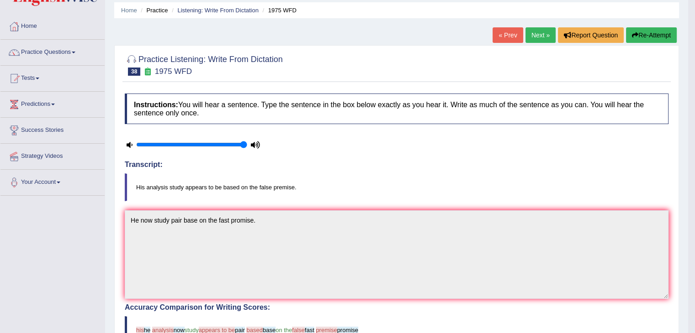
scroll to position [0, 0]
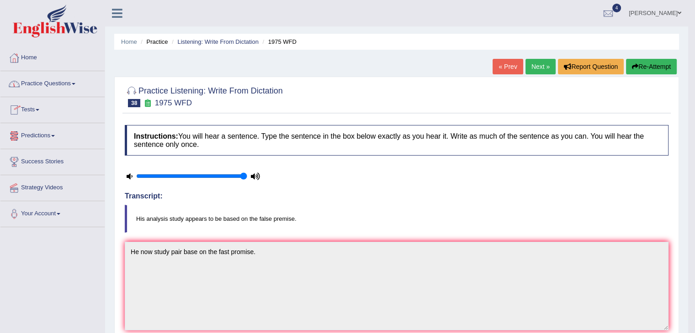
click at [62, 92] on link "Practice Questions" at bounding box center [52, 82] width 104 height 23
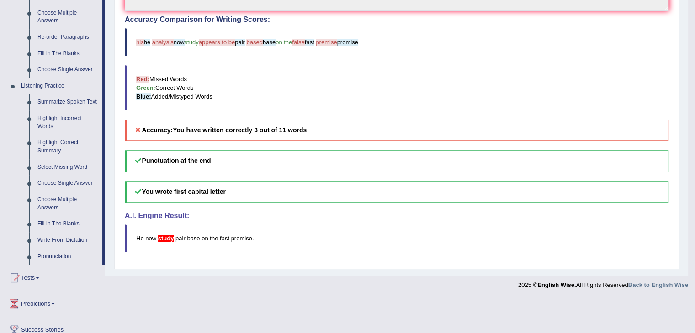
scroll to position [327, 0]
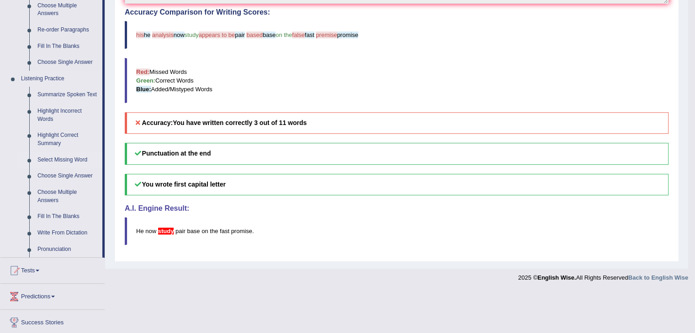
click at [68, 163] on link "Select Missing Word" at bounding box center [67, 160] width 69 height 16
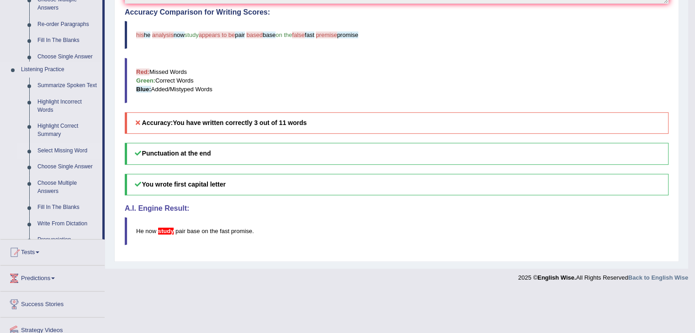
scroll to position [310, 0]
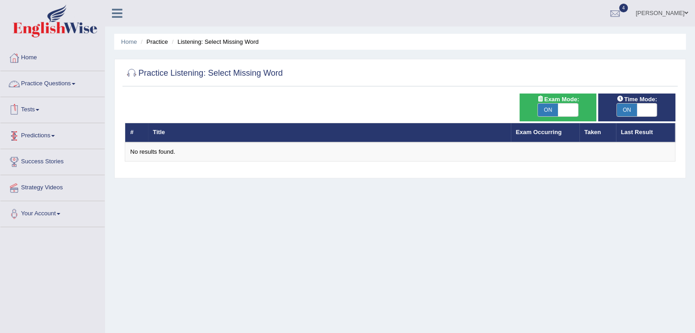
click at [40, 90] on link "Practice Questions" at bounding box center [52, 82] width 104 height 23
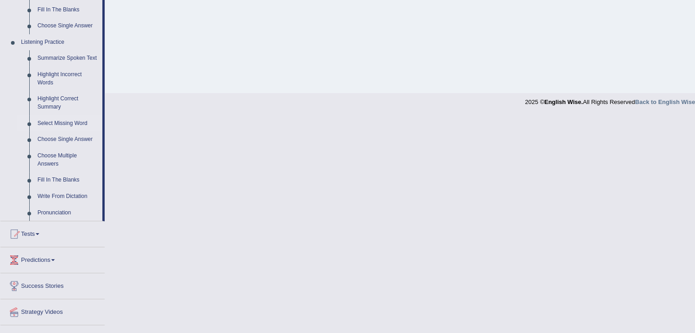
scroll to position [382, 0]
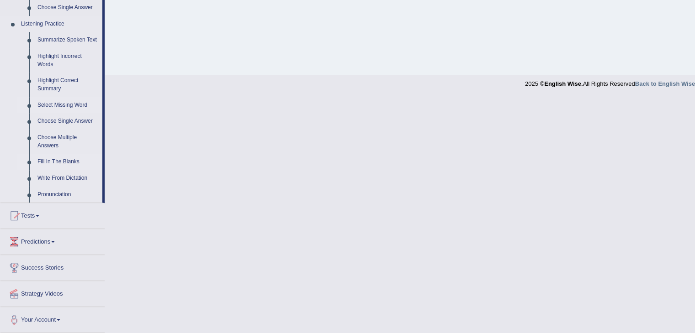
click at [60, 159] on link "Fill In The Blanks" at bounding box center [67, 162] width 69 height 16
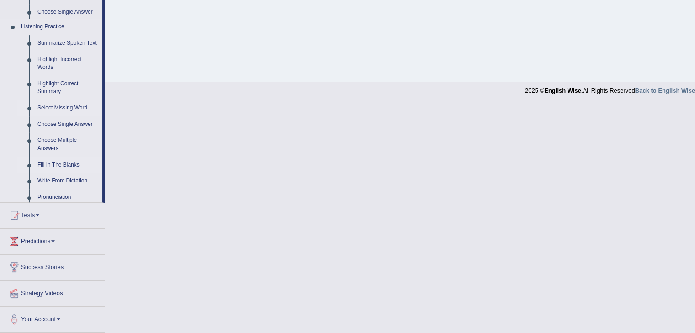
scroll to position [146, 0]
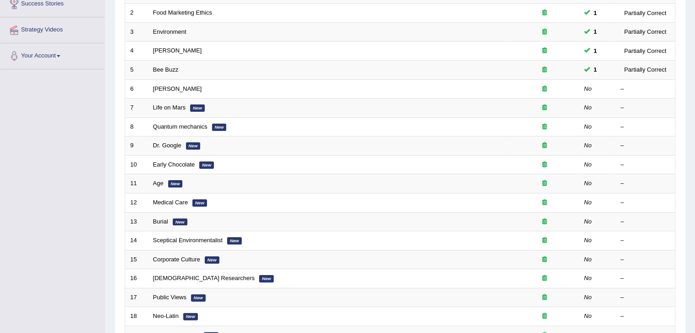
scroll to position [159, 0]
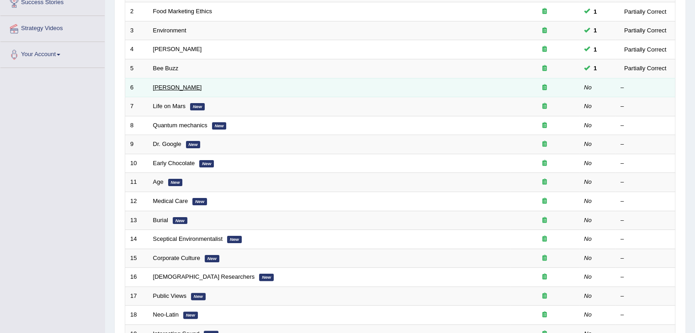
click at [163, 86] on link "[PERSON_NAME]" at bounding box center [177, 87] width 49 height 7
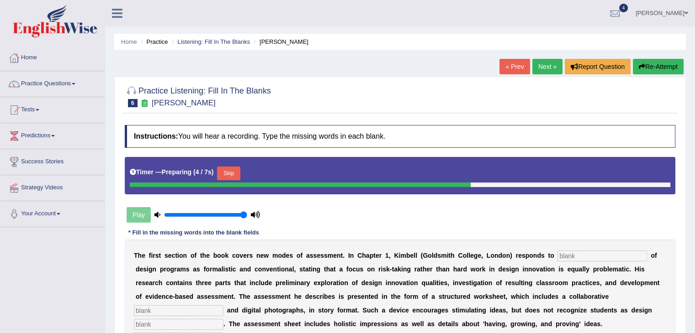
click at [608, 254] on input "text" at bounding box center [602, 256] width 90 height 11
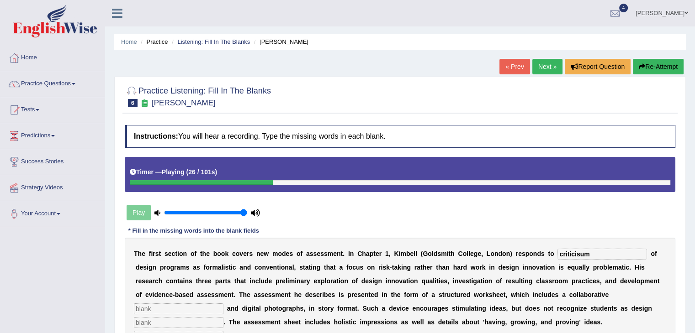
type input "criticisum"
type input "element"
type input "innotetor"
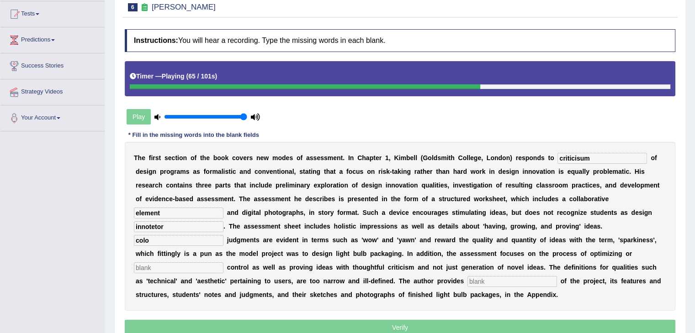
scroll to position [106, 0]
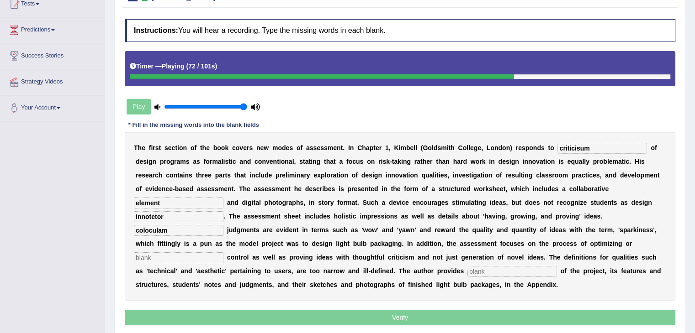
type input "coloculam"
type input "example"
click at [176, 225] on input "coloculam" at bounding box center [179, 230] width 90 height 11
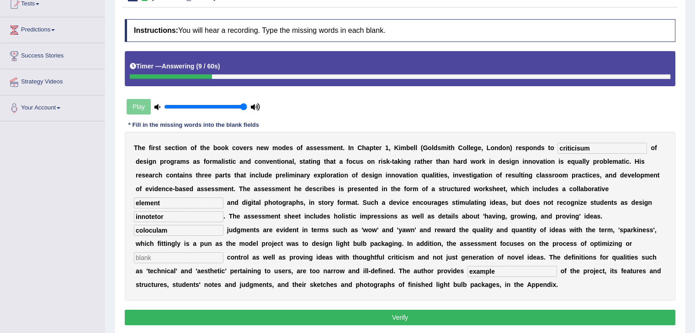
click at [581, 147] on input "criticisum" at bounding box center [602, 148] width 90 height 11
type input "criticism"
drag, startPoint x: 166, startPoint y: 216, endPoint x: 99, endPoint y: 223, distance: 68.0
click at [99, 223] on div "Toggle navigation Home Practice Questions Speaking Practice Read Aloud Repeat S…" at bounding box center [347, 131] width 695 height 475
type input "inovetor"
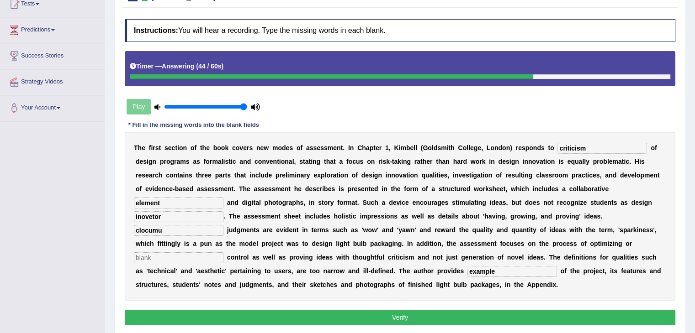
type input "clocumu"
type input "charitiz"
click at [210, 321] on button "Verify" at bounding box center [400, 318] width 550 height 16
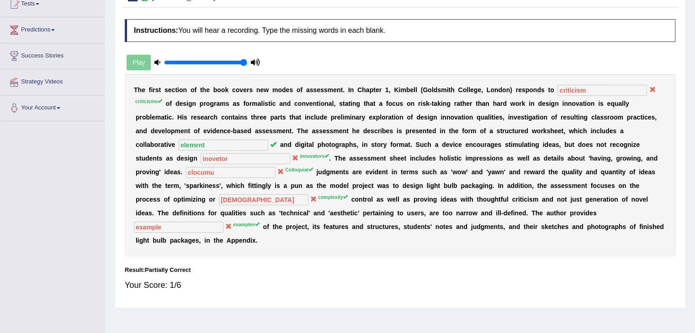
click at [250, 211] on b "s" at bounding box center [252, 213] width 4 height 7
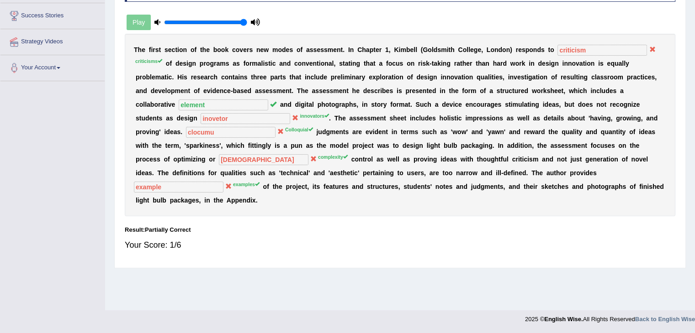
scroll to position [0, 0]
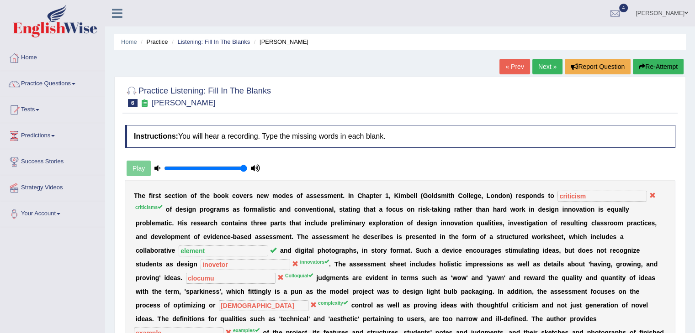
click at [547, 64] on link "Next »" at bounding box center [547, 67] width 30 height 16
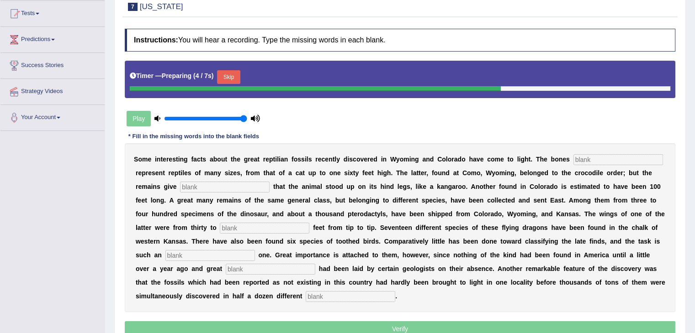
scroll to position [98, 0]
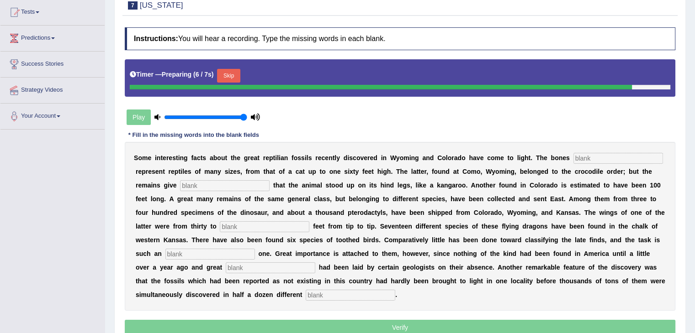
click at [612, 155] on input "text" at bounding box center [618, 158] width 90 height 11
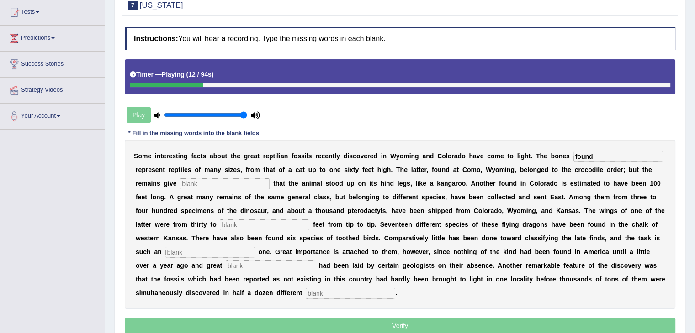
type input "found"
type input "evident"
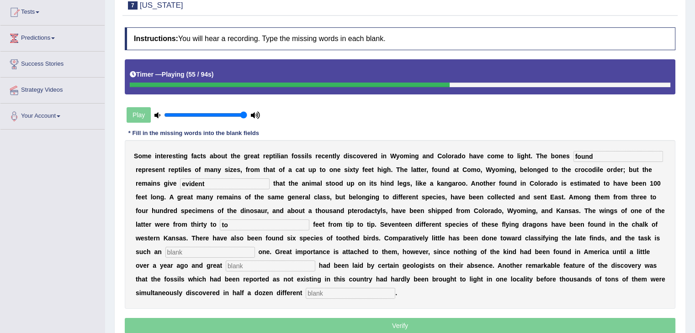
type input "t"
type input "forty"
type input "numeous"
type input "stress"
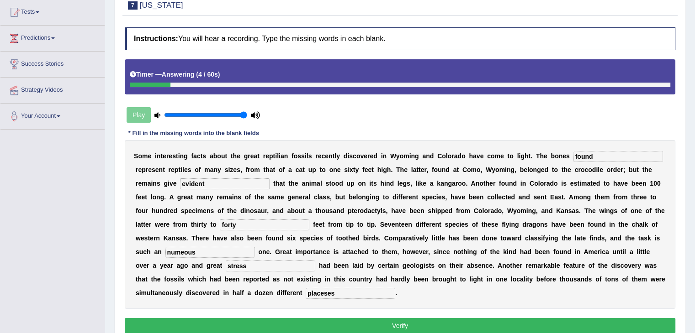
type input "placeses"
click at [244, 222] on input "forty" at bounding box center [265, 225] width 90 height 11
click at [200, 254] on input "numeous" at bounding box center [210, 252] width 90 height 11
type input "numeous"
click at [311, 322] on button "Verify" at bounding box center [400, 326] width 550 height 16
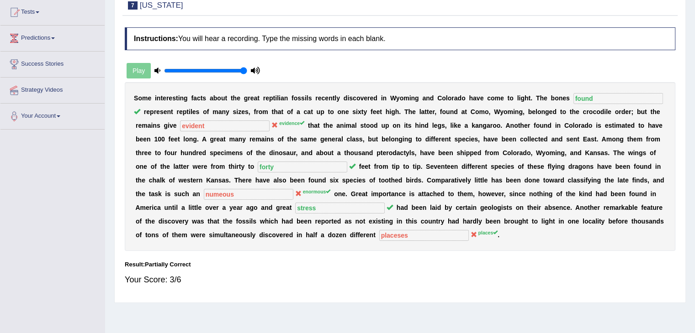
drag, startPoint x: 666, startPoint y: 128, endPoint x: 701, endPoint y: 163, distance: 49.4
click at [694, 163] on html "Toggle navigation Home Practice Questions Speaking Practice Read Aloud Repeat S…" at bounding box center [347, 68] width 695 height 333
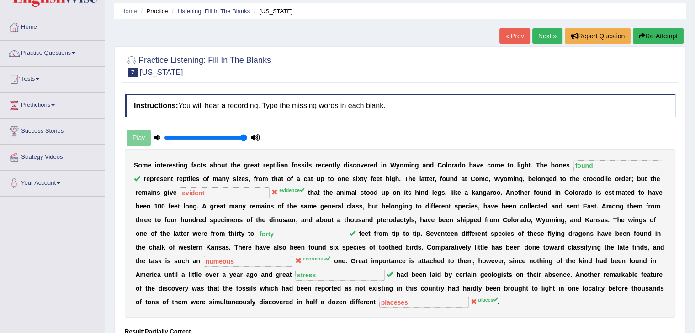
scroll to position [0, 0]
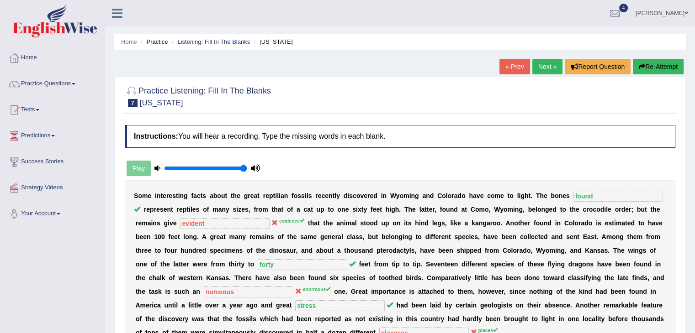
click at [535, 67] on link "Next »" at bounding box center [547, 67] width 30 height 16
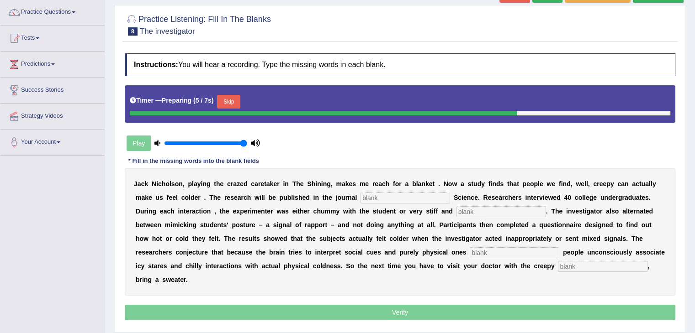
scroll to position [75, 0]
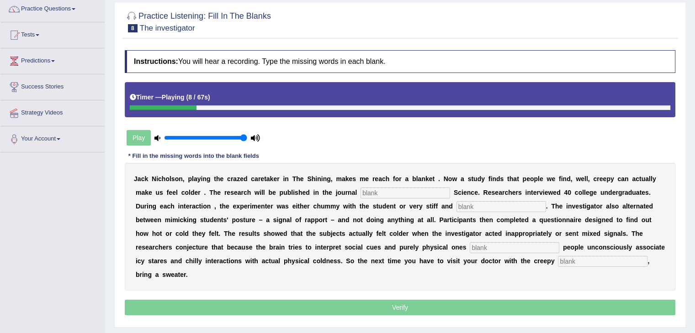
click at [390, 190] on input "text" at bounding box center [405, 193] width 90 height 11
type input "phycological"
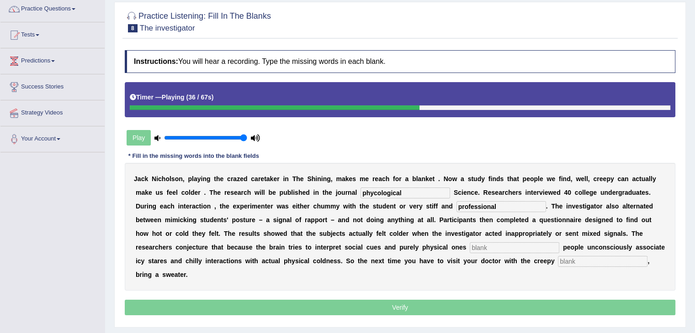
type input "professional"
click at [520, 246] on input "text" at bounding box center [515, 248] width 90 height 11
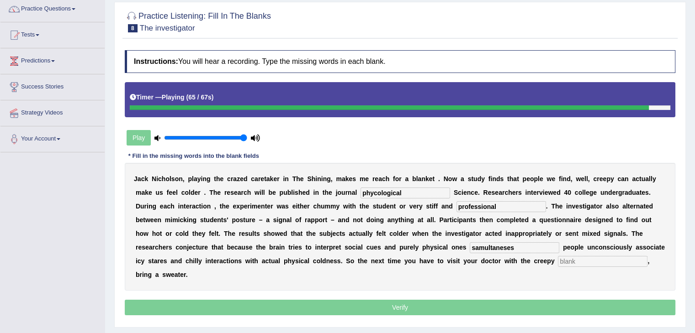
type input "samultaneses"
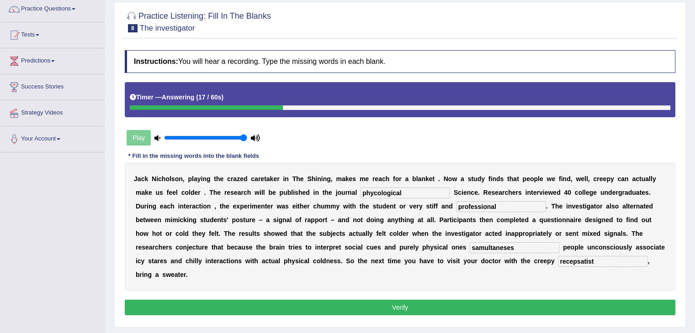
type input "recepsatist"
click at [519, 246] on input "samultaneses" at bounding box center [515, 248] width 90 height 11
type input "samultanes"
click at [395, 302] on button "Verify" at bounding box center [400, 308] width 550 height 16
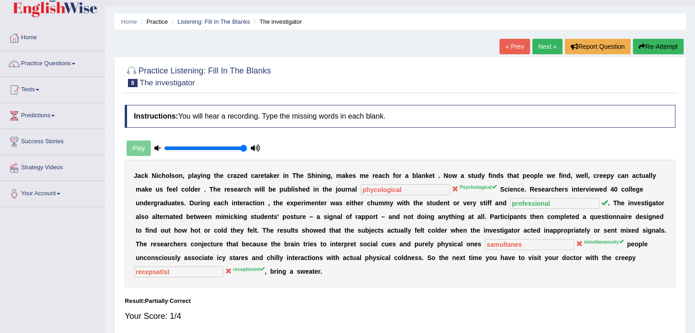
scroll to position [16, 0]
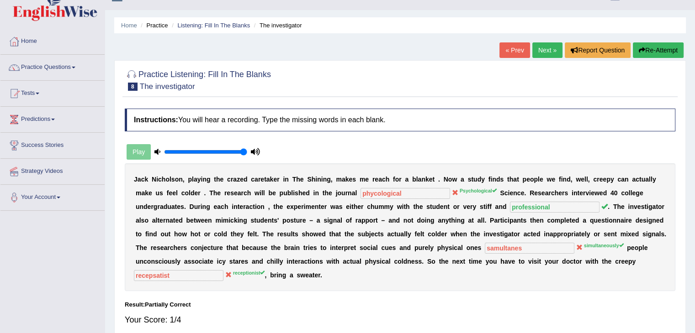
click at [635, 48] on button "Re-Attempt" at bounding box center [658, 50] width 51 height 16
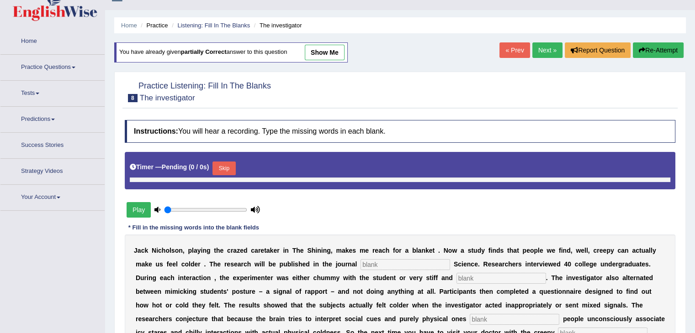
type input "1"
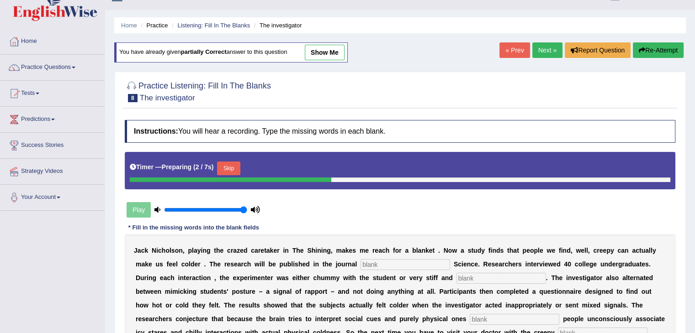
drag, startPoint x: 372, startPoint y: 255, endPoint x: 378, endPoint y: 273, distance: 18.6
click at [378, 273] on div "J a c k N i c h o l s o n , p l a y i n g t h e c r a z e d c a r e t a k e r i…" at bounding box center [400, 299] width 550 height 128
click at [377, 264] on input "text" at bounding box center [405, 264] width 90 height 11
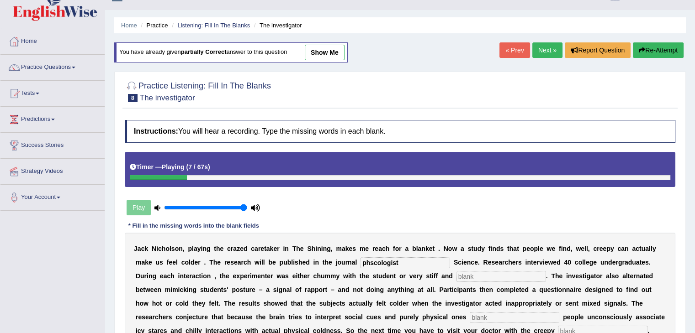
type input "phscologist"
drag, startPoint x: 462, startPoint y: 282, endPoint x: 463, endPoint y: 276, distance: 5.6
click at [463, 276] on div "J a c k N i c h o l s o n , p l a y i n g t h e c r a z e d c a r e t a k e r i…" at bounding box center [400, 297] width 550 height 128
click at [463, 276] on input "text" at bounding box center [501, 276] width 90 height 11
type input "professional"
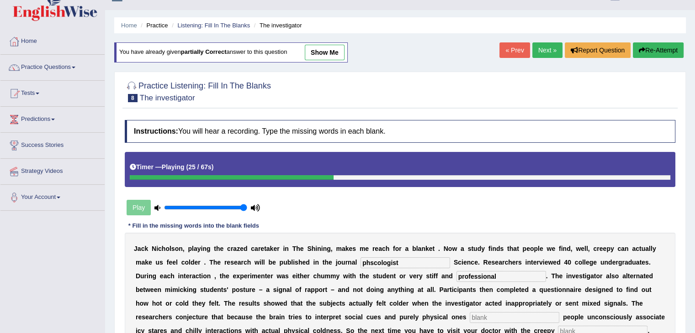
click at [516, 315] on input "text" at bounding box center [515, 317] width 90 height 11
type input "simulataneously"
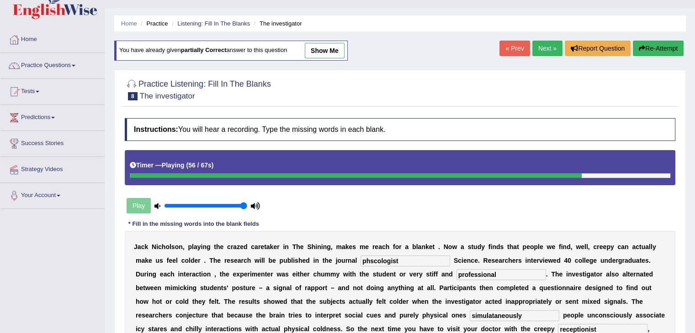
scroll to position [90, 0]
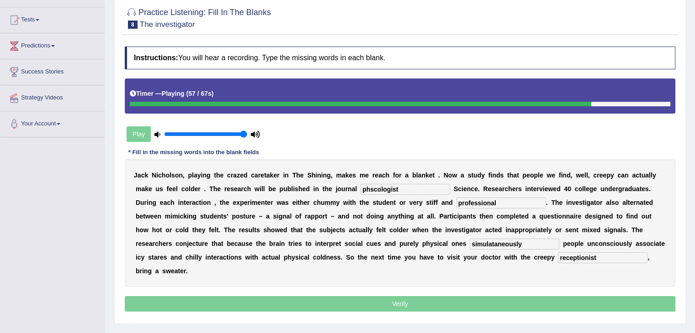
type input "receptionist"
click at [286, 299] on p "Verify" at bounding box center [400, 304] width 550 height 16
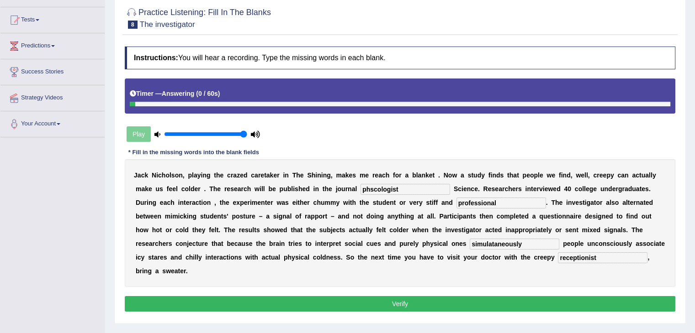
click at [442, 302] on button "Verify" at bounding box center [400, 304] width 550 height 16
